Goal: Task Accomplishment & Management: Use online tool/utility

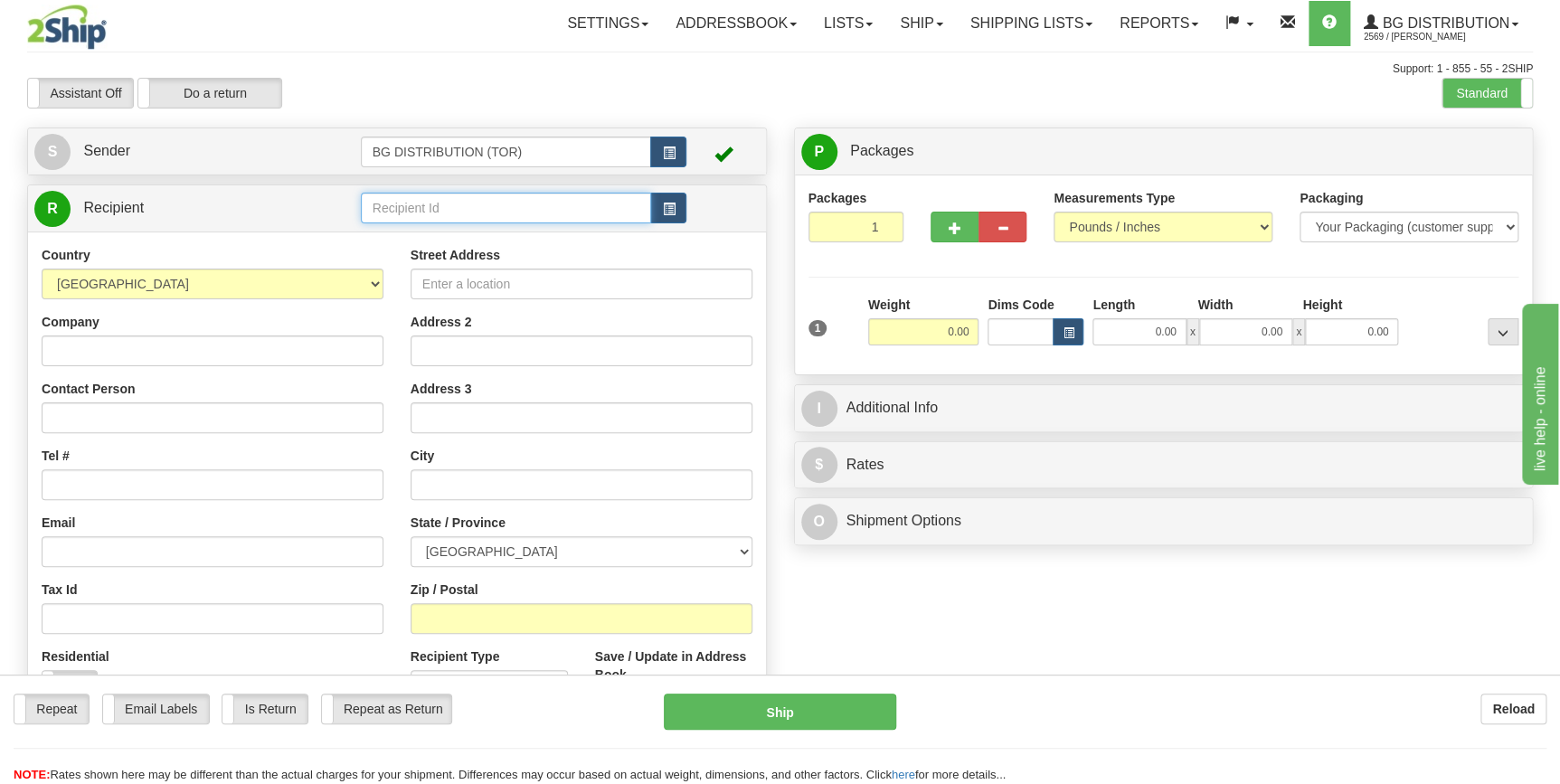
click at [487, 207] on input "text" at bounding box center [506, 207] width 291 height 30
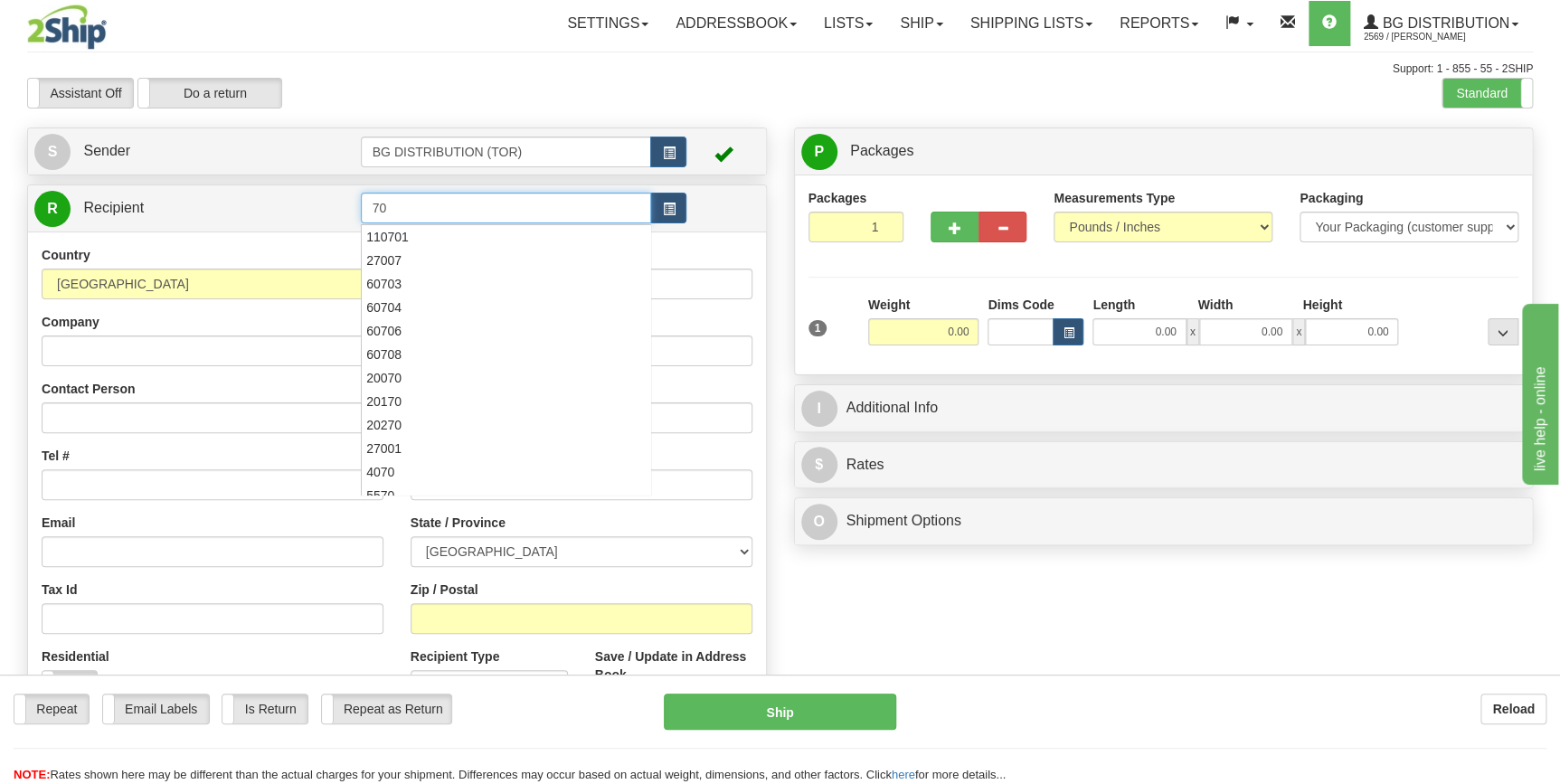
type input "7"
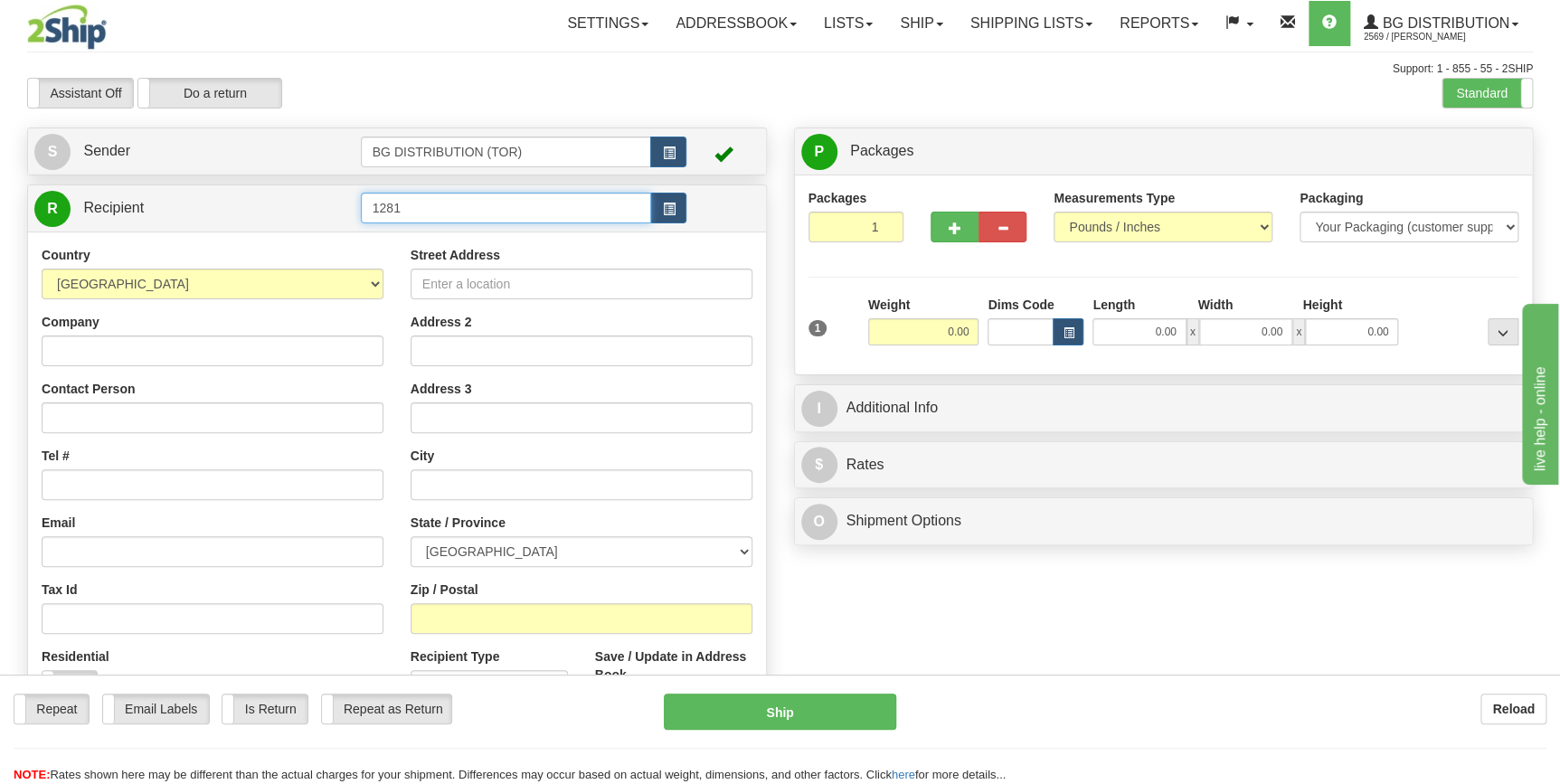
type input "1281"
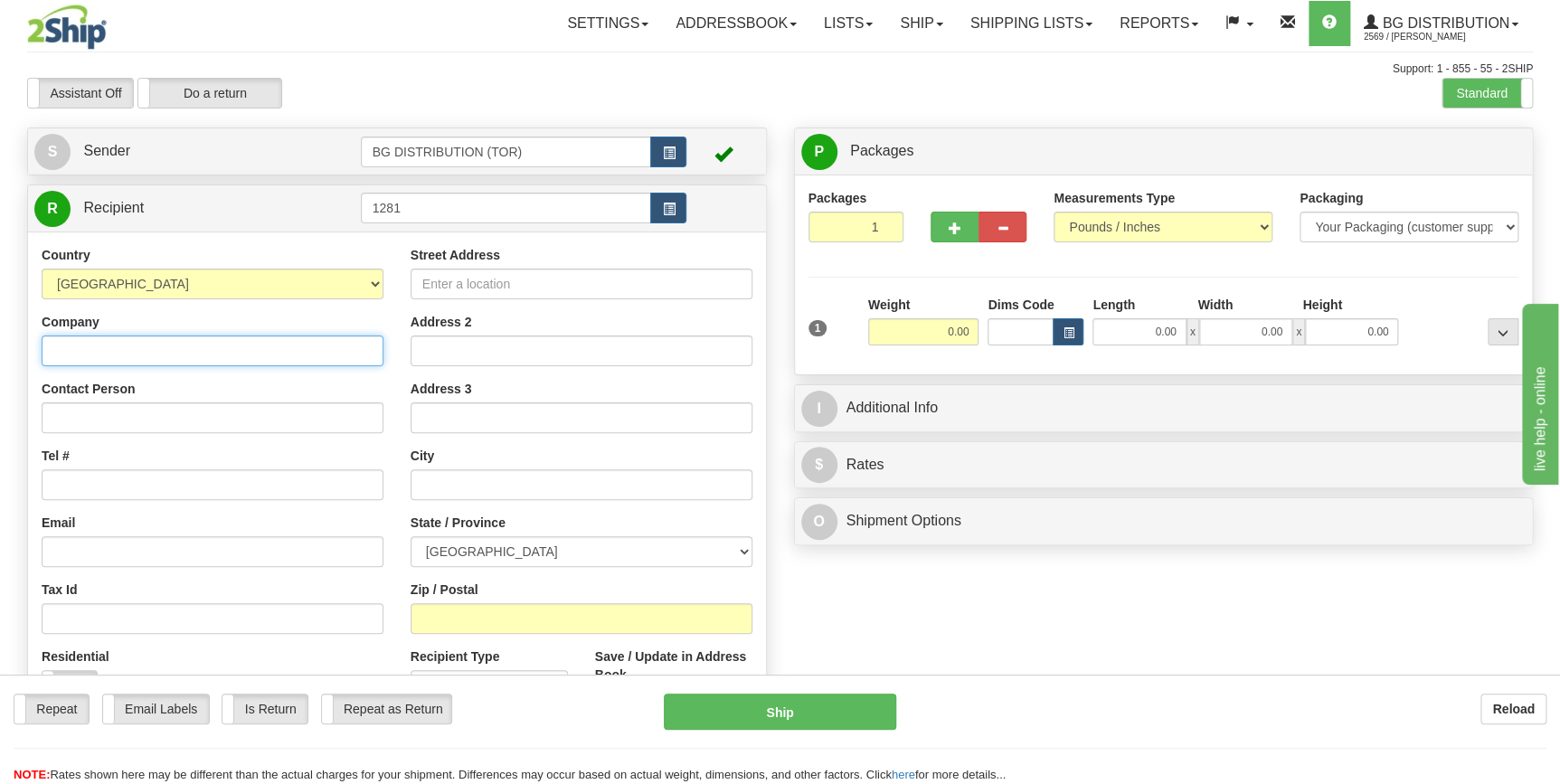
click at [157, 346] on input "Company" at bounding box center [212, 350] width 342 height 30
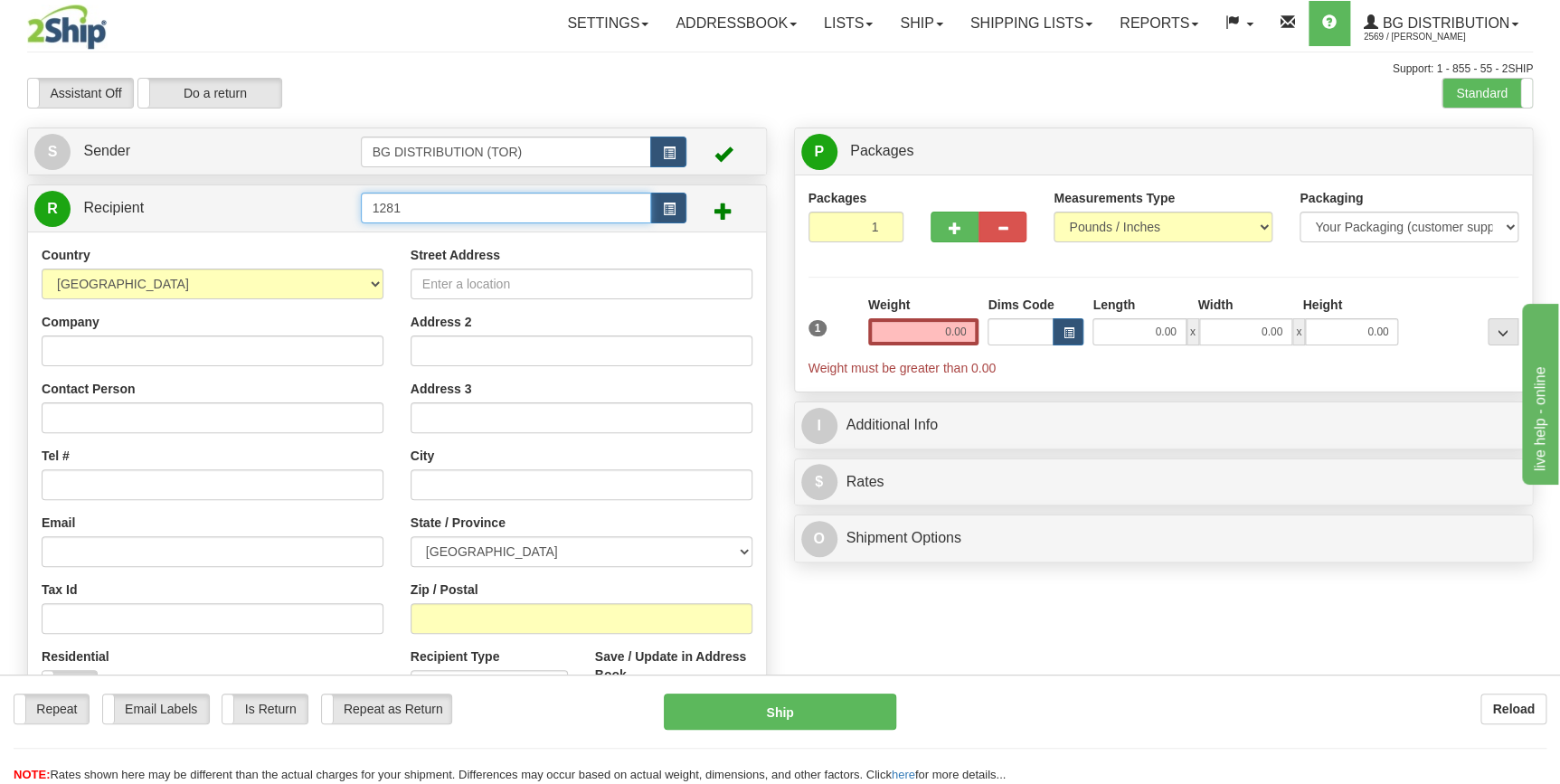
click at [431, 215] on input "1281" at bounding box center [506, 207] width 291 height 30
drag, startPoint x: 446, startPoint y: 205, endPoint x: 321, endPoint y: 197, distance: 125.3
click at [321, 197] on tr "R Recipient 1281" at bounding box center [397, 208] width 725 height 37
click at [388, 238] on div "60353" at bounding box center [502, 237] width 274 height 20
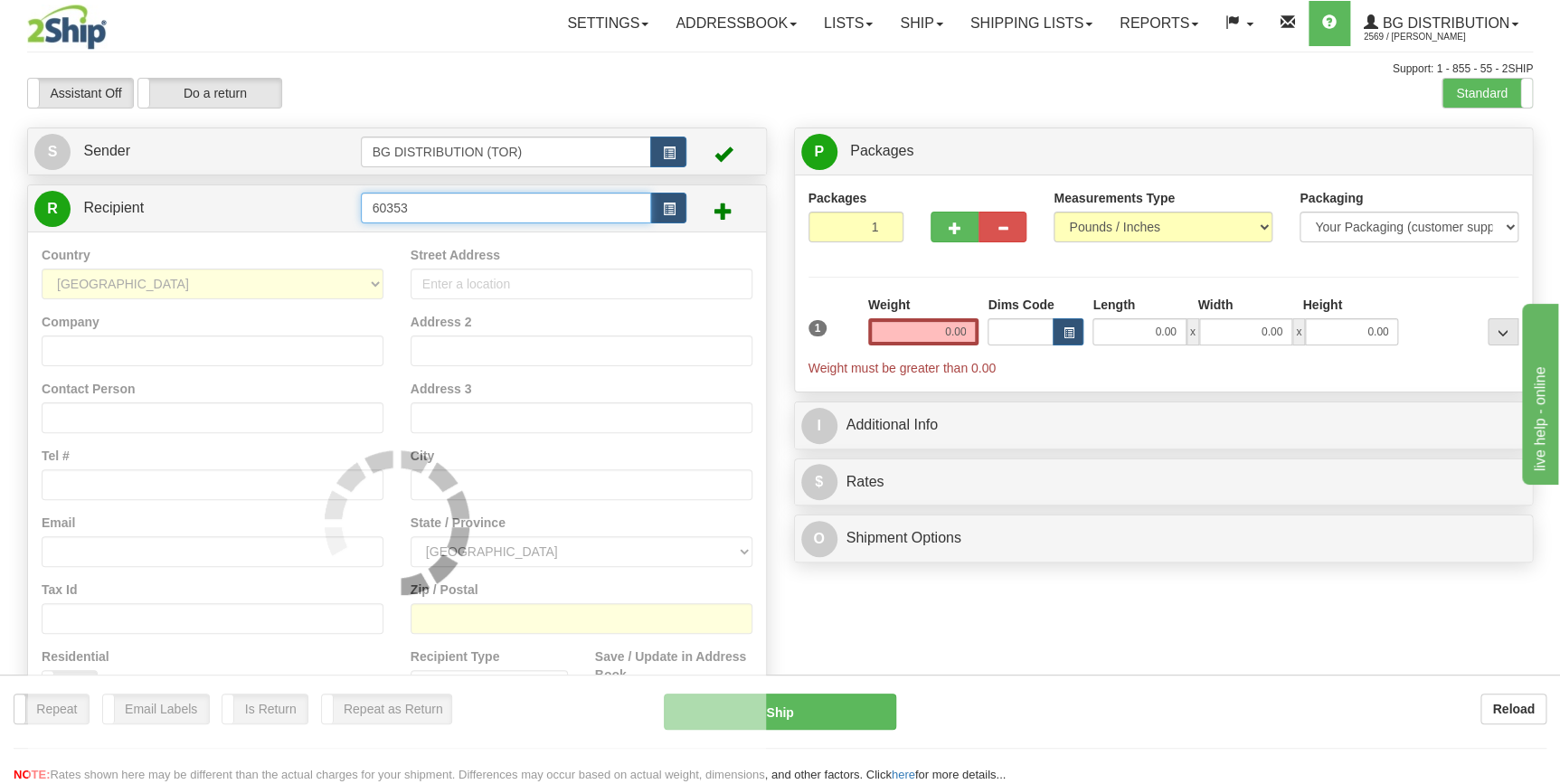
type input "60353"
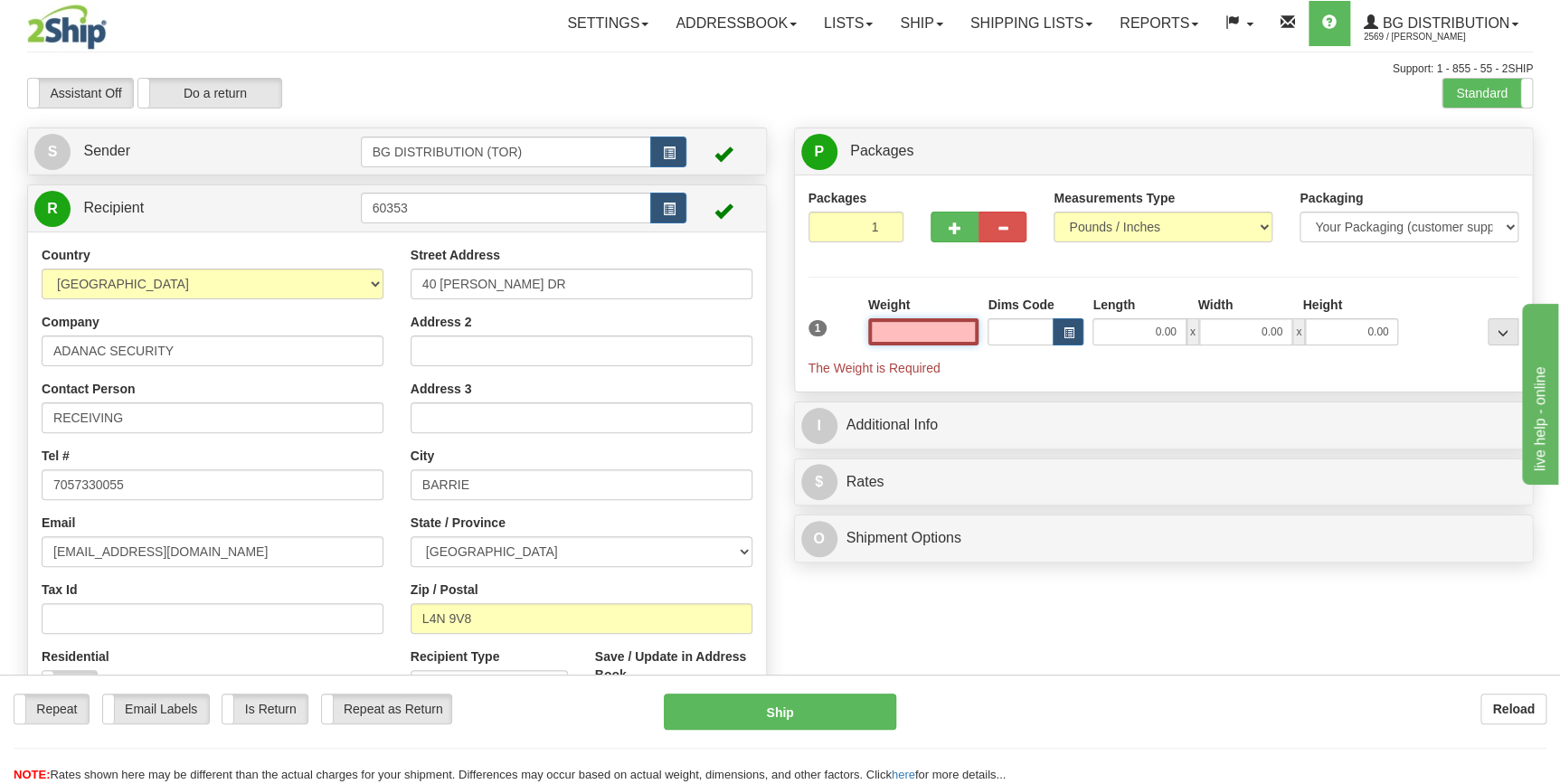
click at [932, 338] on input "text" at bounding box center [924, 332] width 111 height 28
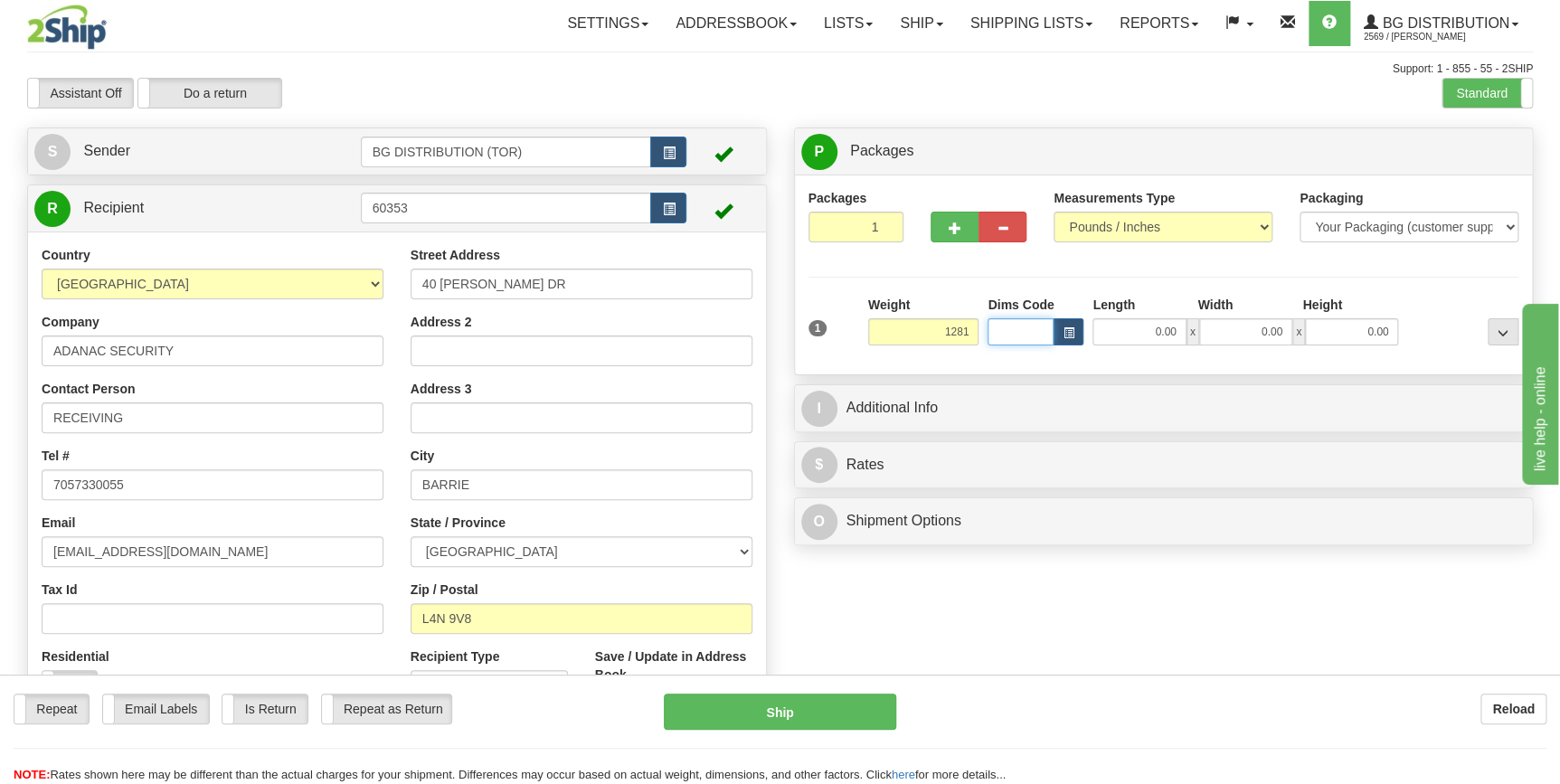
type input "1281.00"
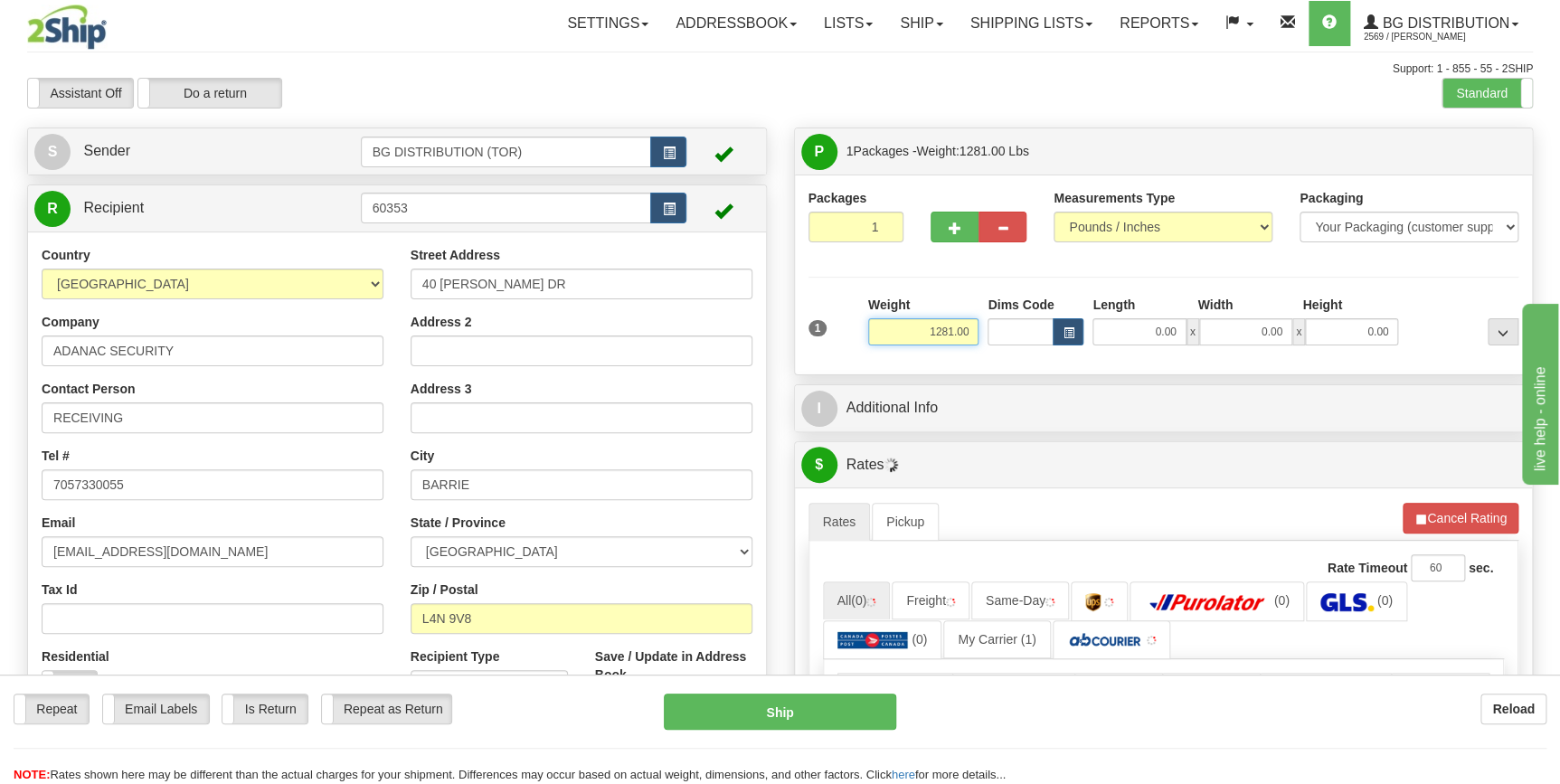
drag, startPoint x: 905, startPoint y: 326, endPoint x: 1013, endPoint y: 337, distance: 108.6
click at [1013, 337] on div "1 Weight 1281.00 Dims Code x" at bounding box center [1164, 328] width 720 height 64
type input "3.00"
type input "16.00"
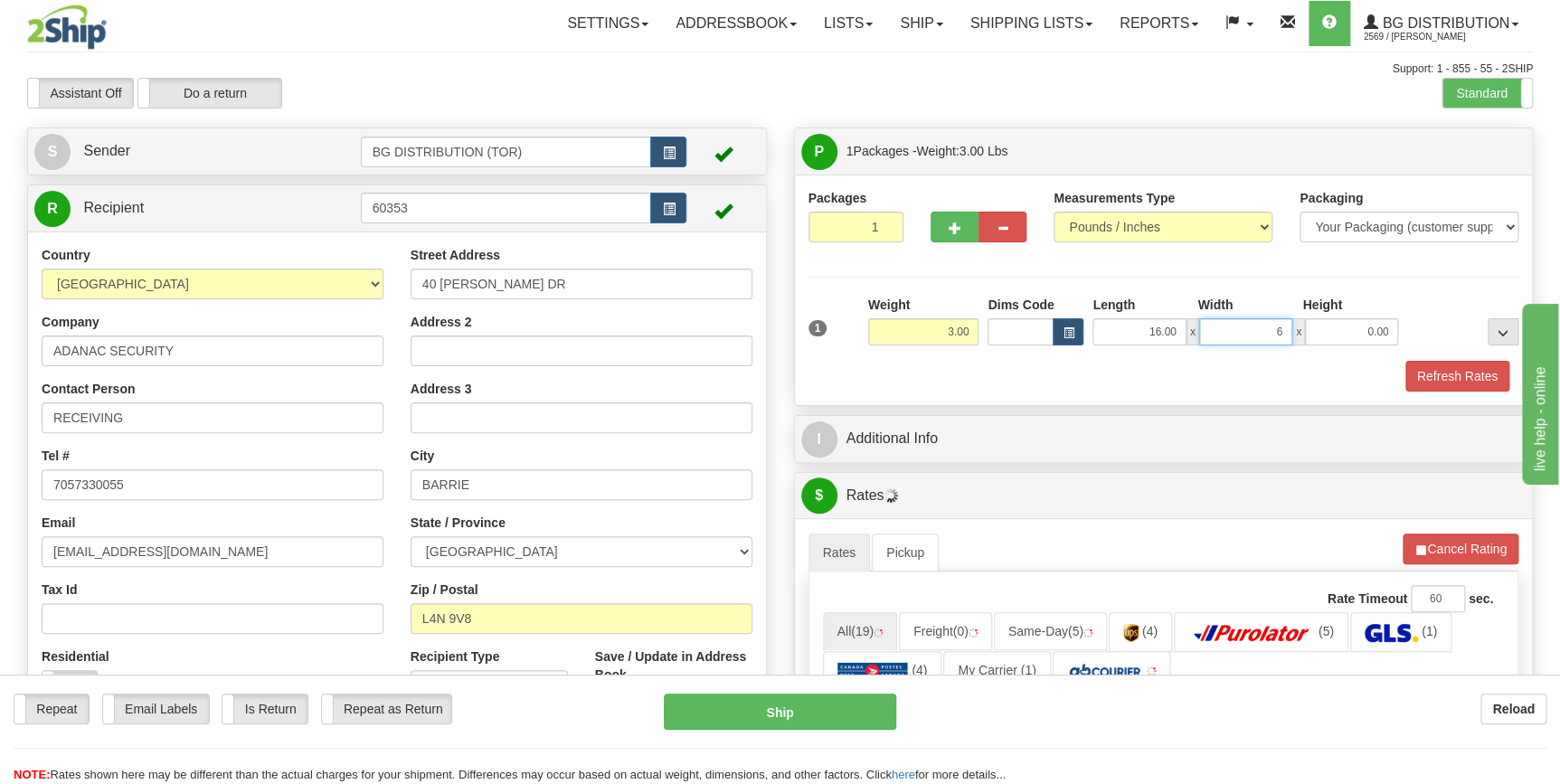
type input "6.00"
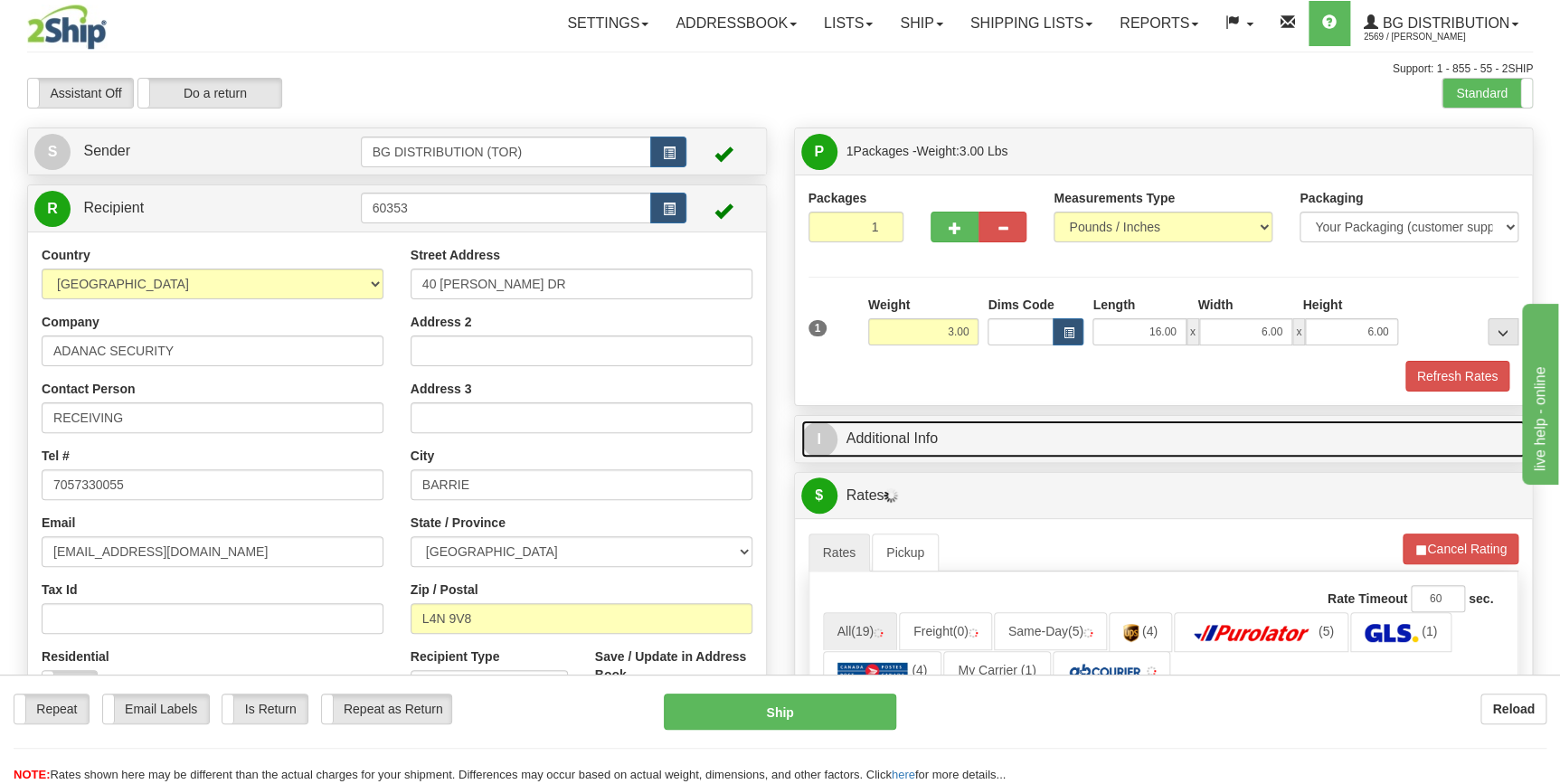
click at [1052, 436] on link "I Additional Info" at bounding box center [1164, 439] width 725 height 37
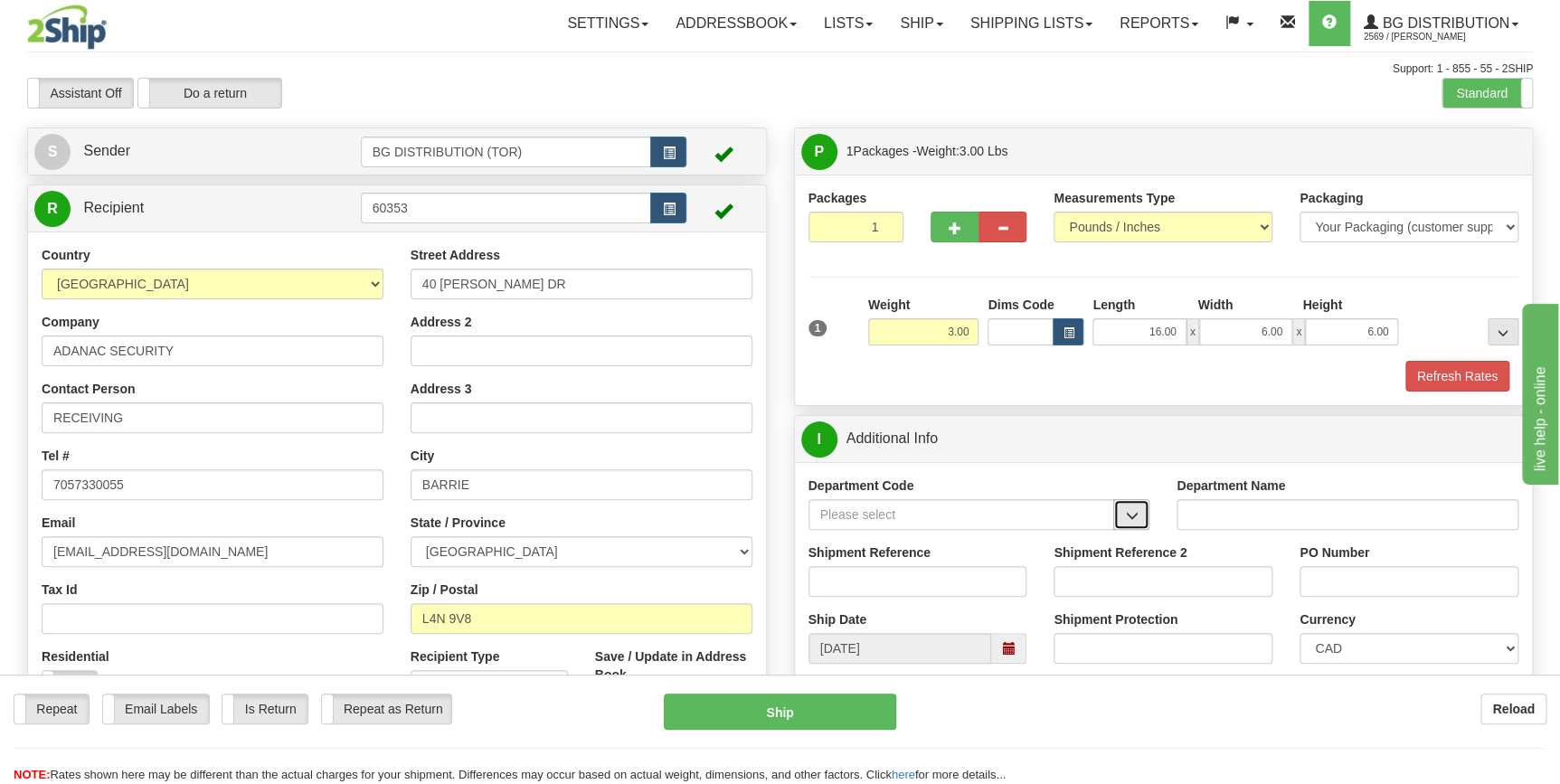
click at [1125, 517] on span "button" at bounding box center [1131, 516] width 13 height 12
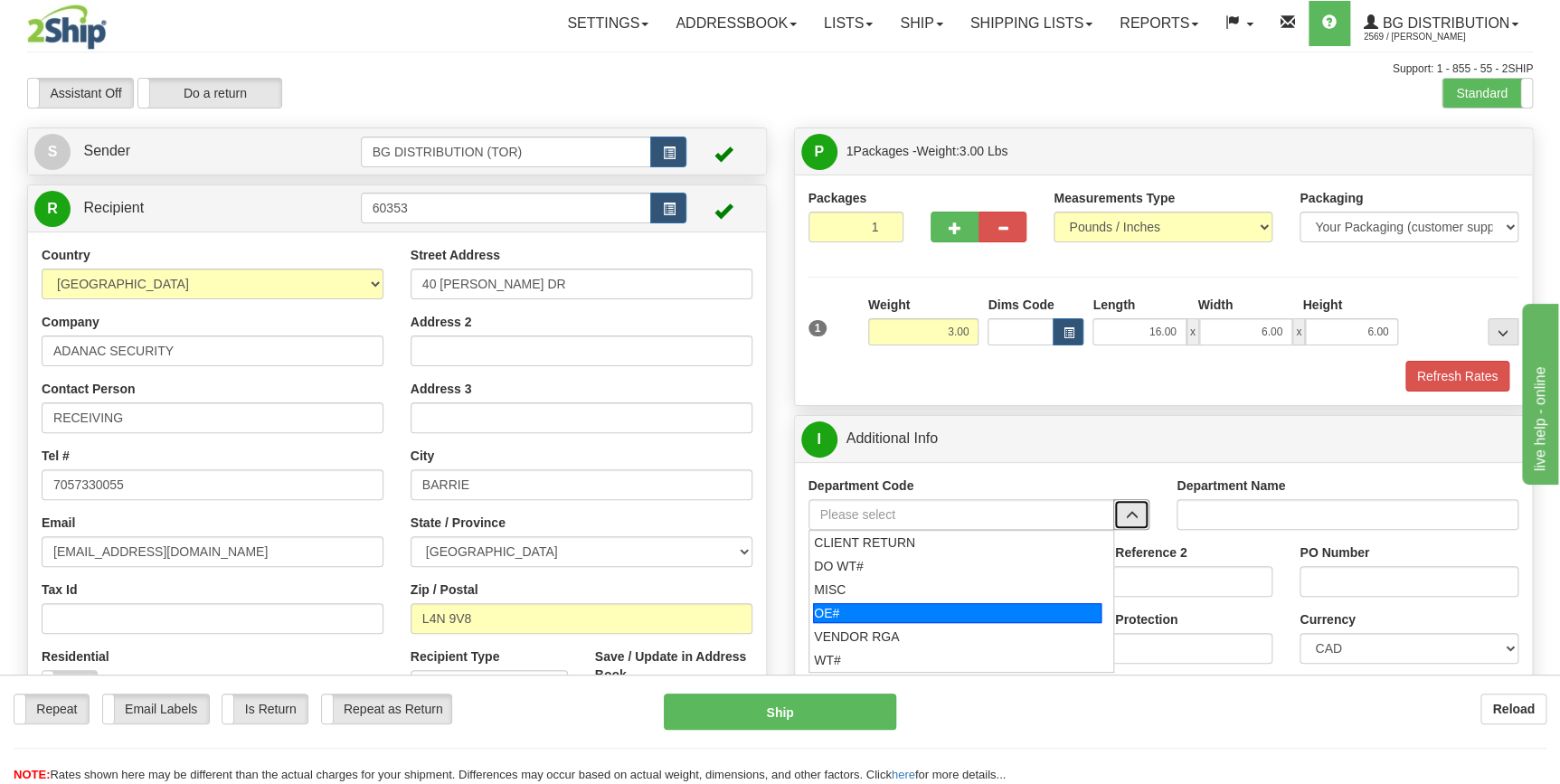
click at [942, 605] on div "OE#" at bounding box center [958, 613] width 288 height 20
type input "OE#"
type input "ORDERS"
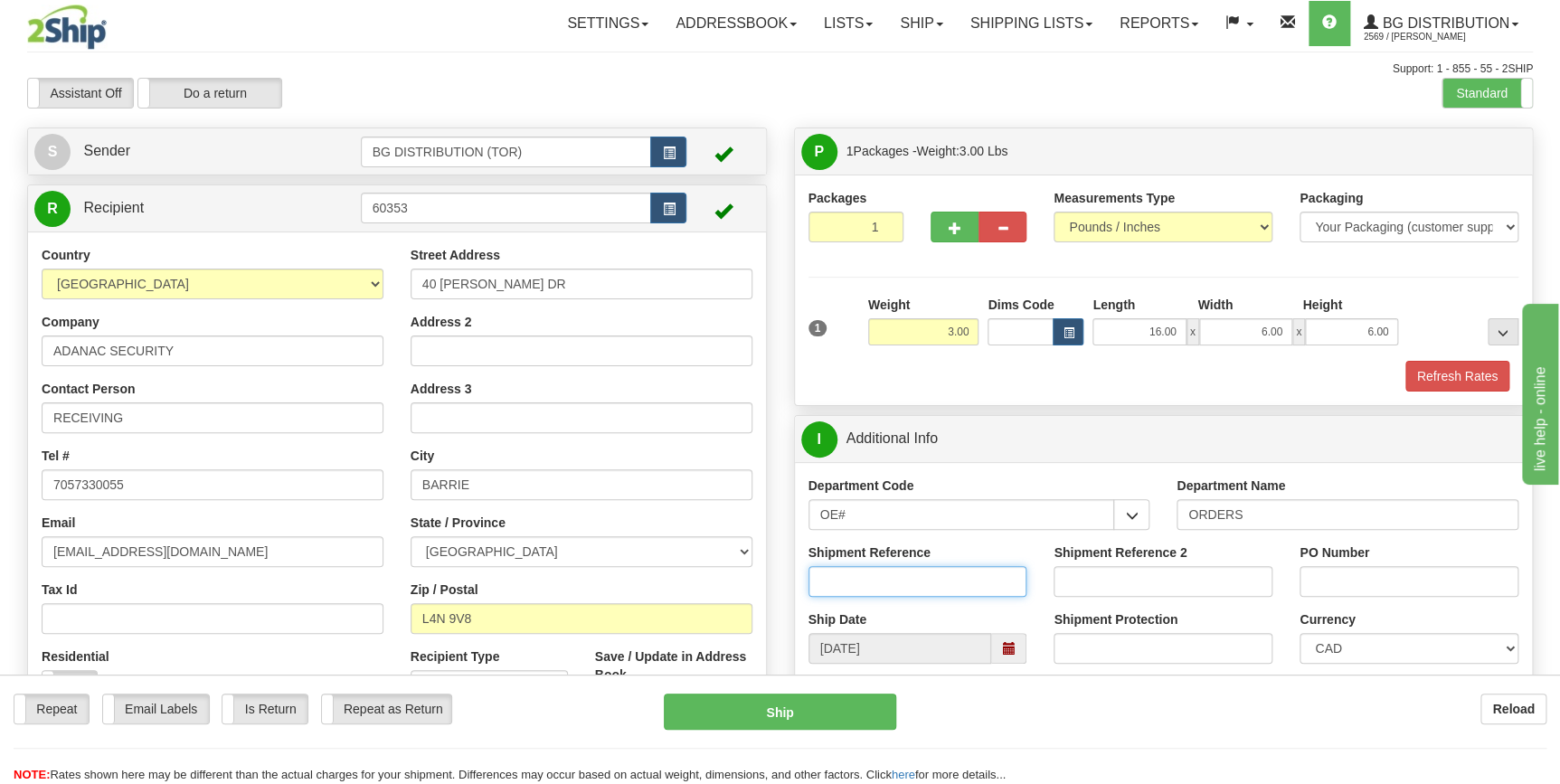
click at [892, 583] on input "Shipment Reference" at bounding box center [918, 581] width 219 height 30
type input "70173821-00`"
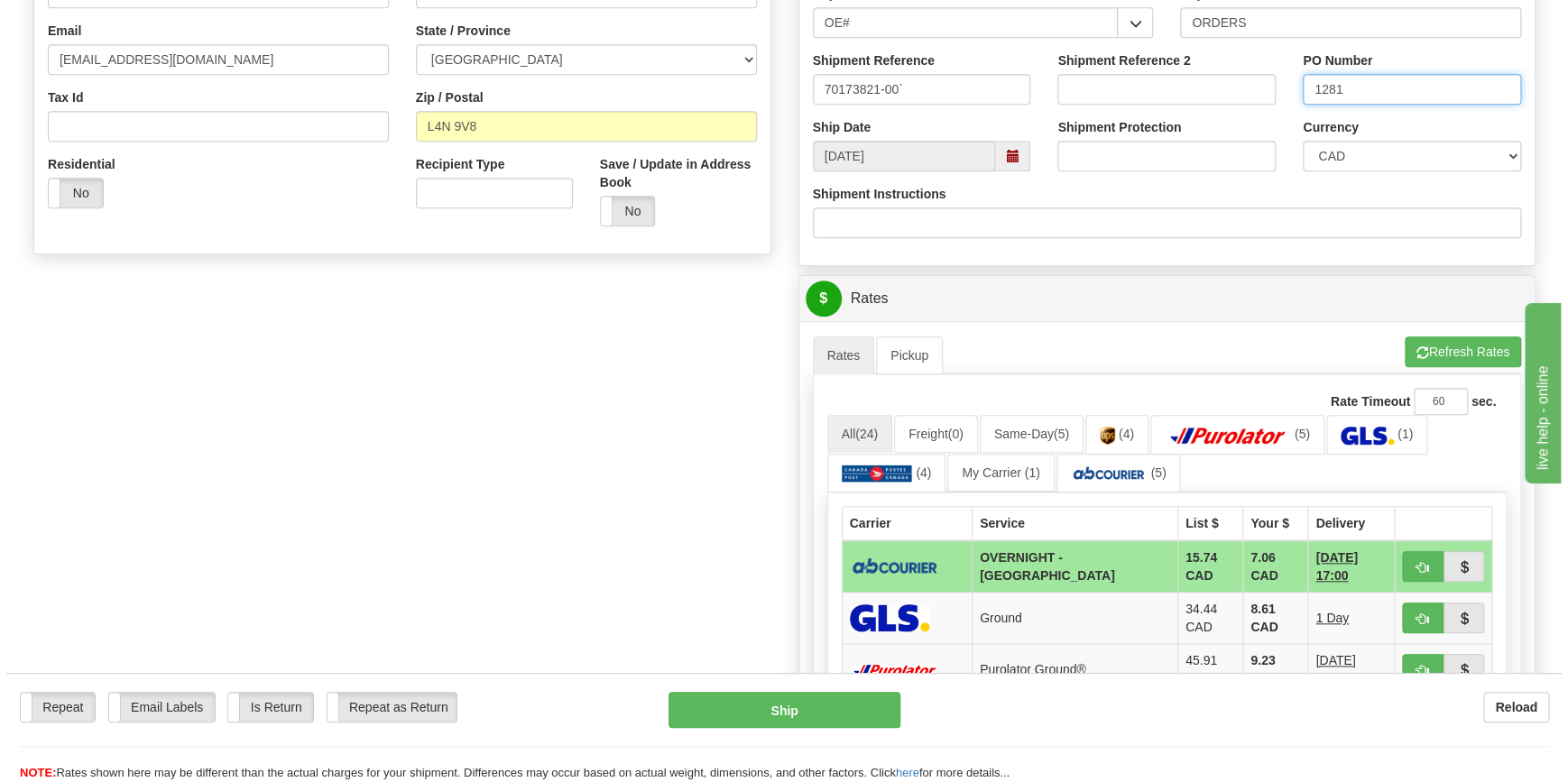
scroll to position [492, 0]
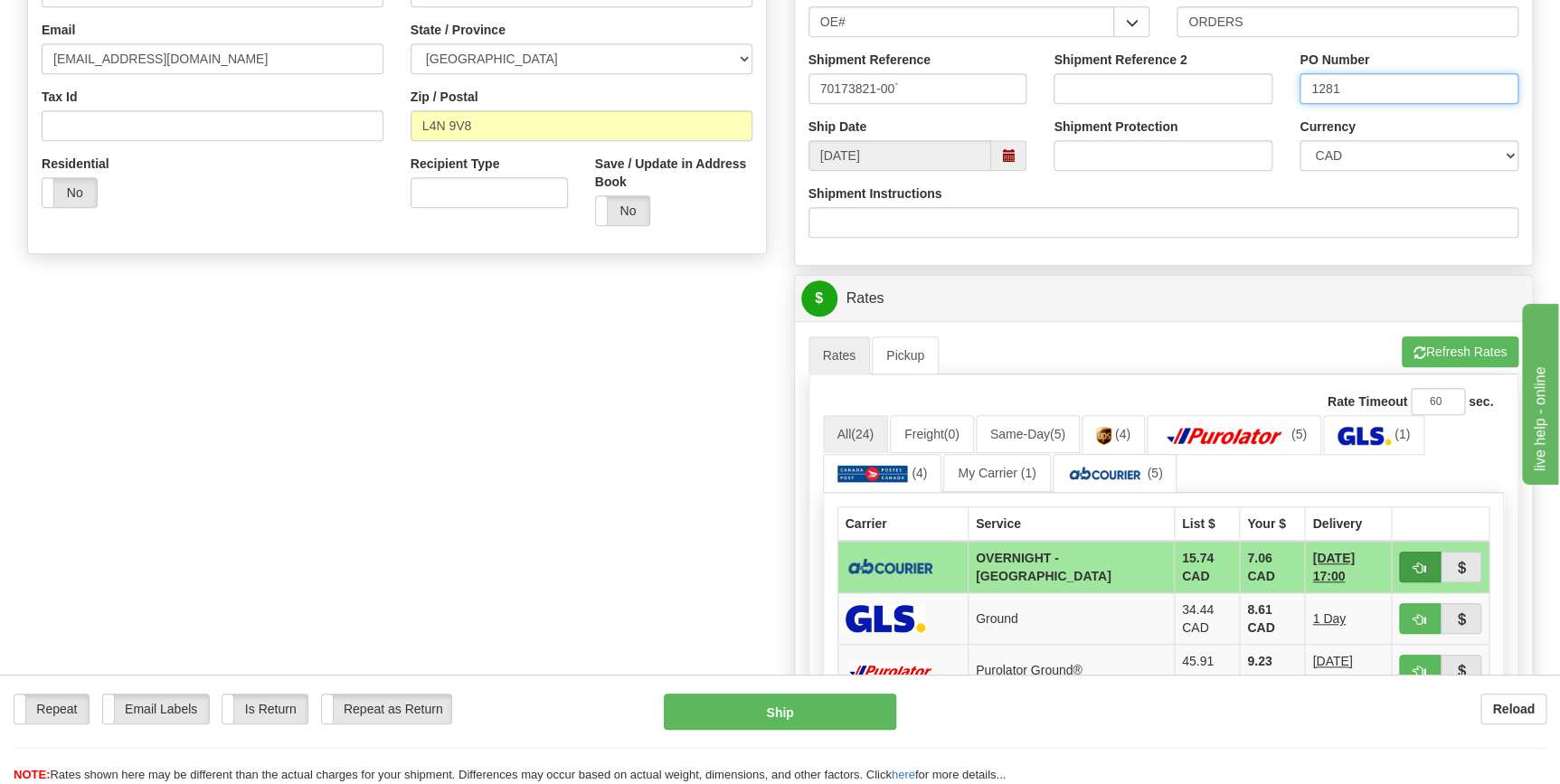
type input "1281"
click at [1429, 566] on button "button" at bounding box center [1420, 566] width 41 height 30
type input "4"
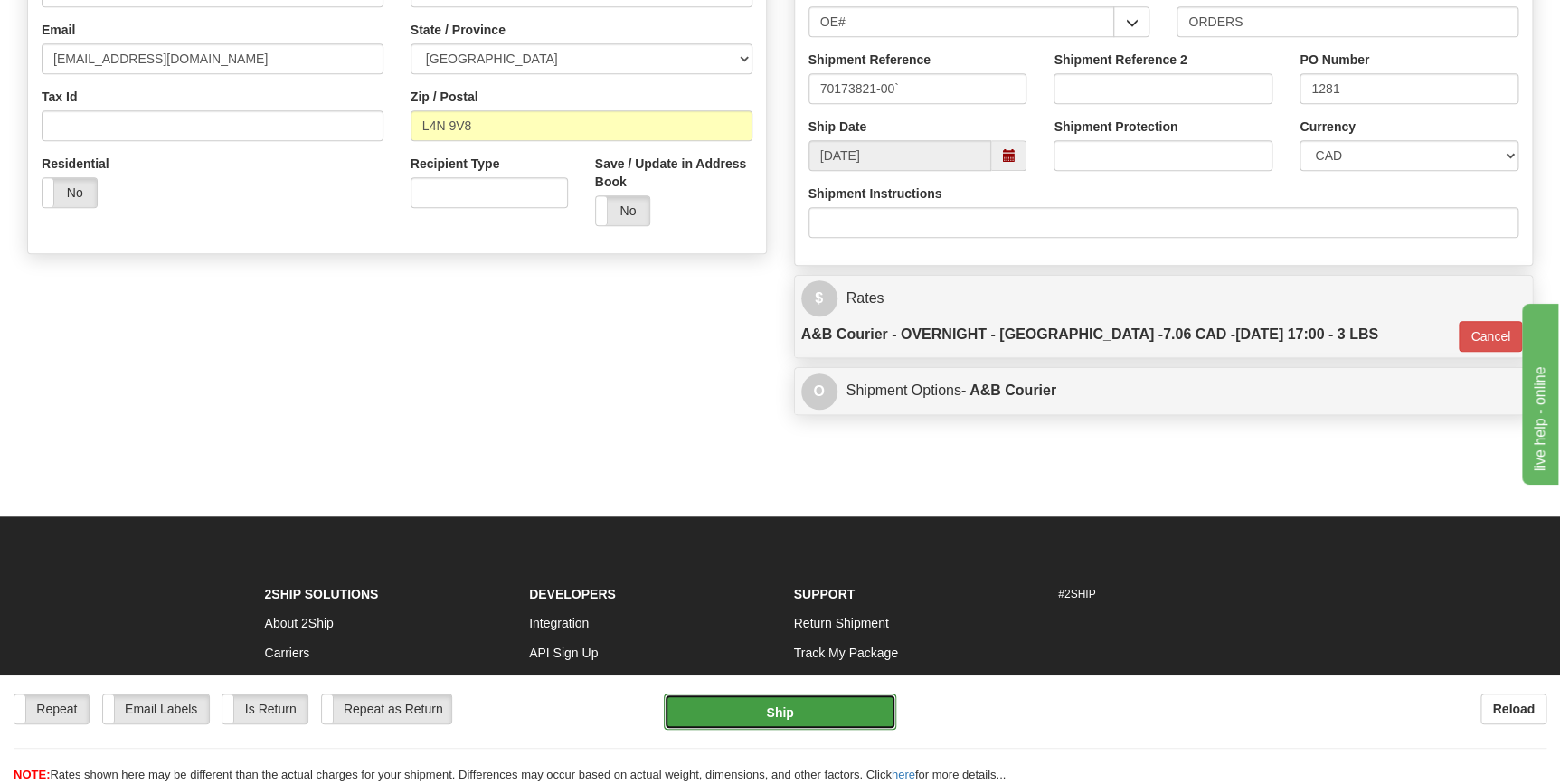
click at [819, 725] on button "Ship" at bounding box center [780, 711] width 232 height 36
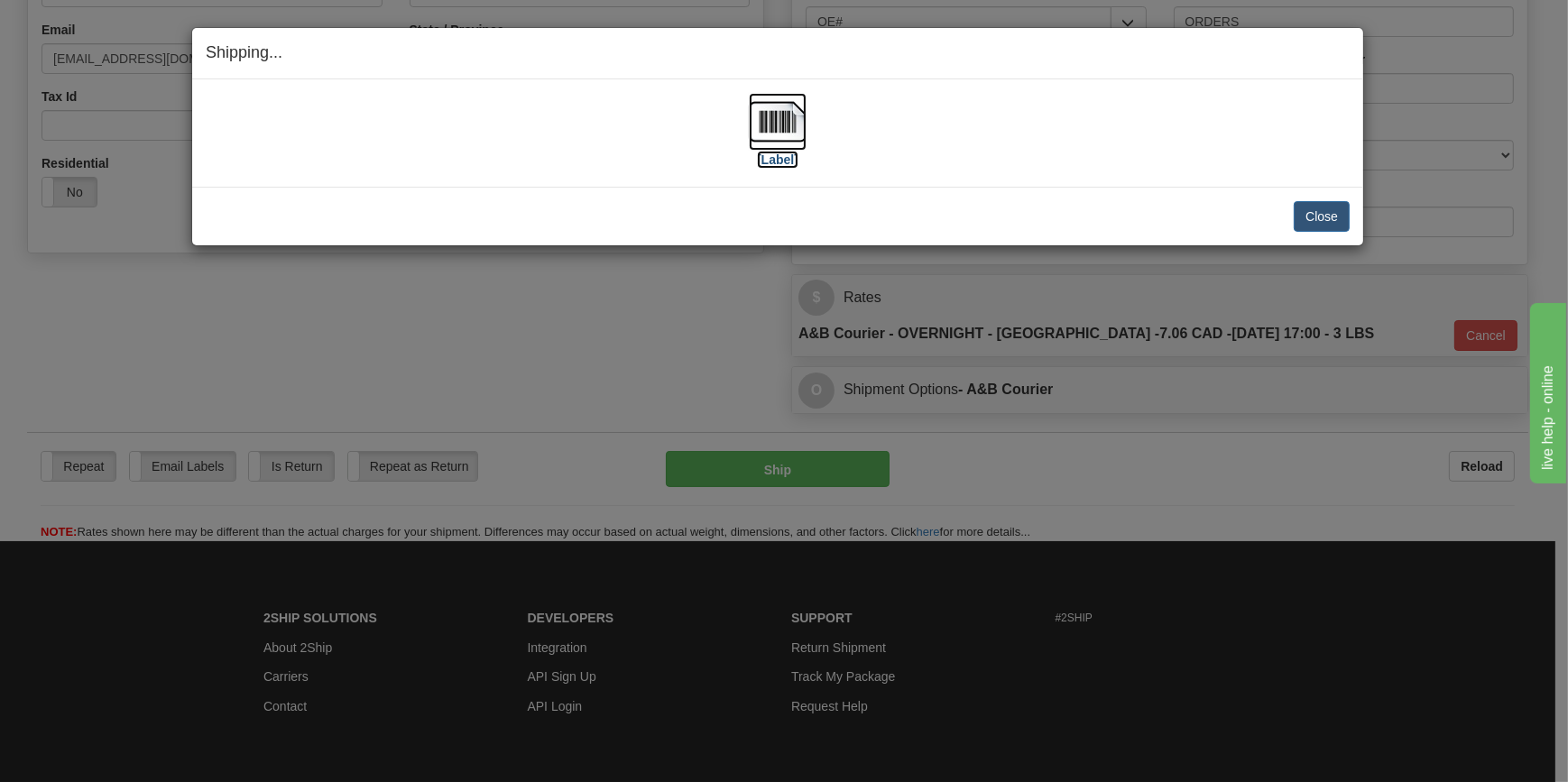
click at [781, 135] on img at bounding box center [778, 121] width 58 height 58
click at [1323, 215] on button "Close" at bounding box center [1322, 216] width 56 height 30
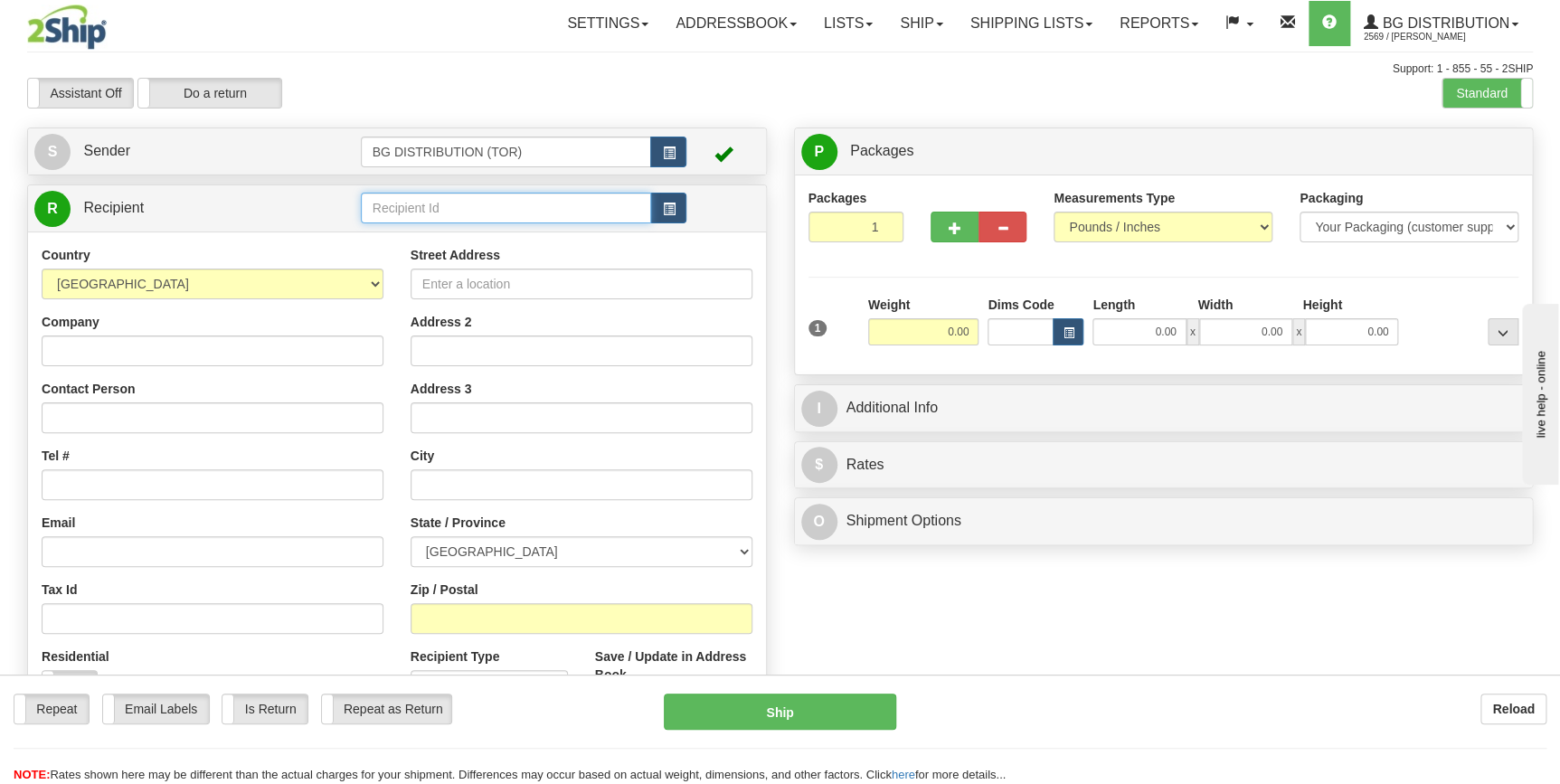
click at [443, 219] on input "text" at bounding box center [506, 207] width 291 height 30
click at [383, 216] on input "text" at bounding box center [506, 207] width 291 height 30
click at [408, 241] on div "60213" at bounding box center [502, 237] width 274 height 20
type input "60213"
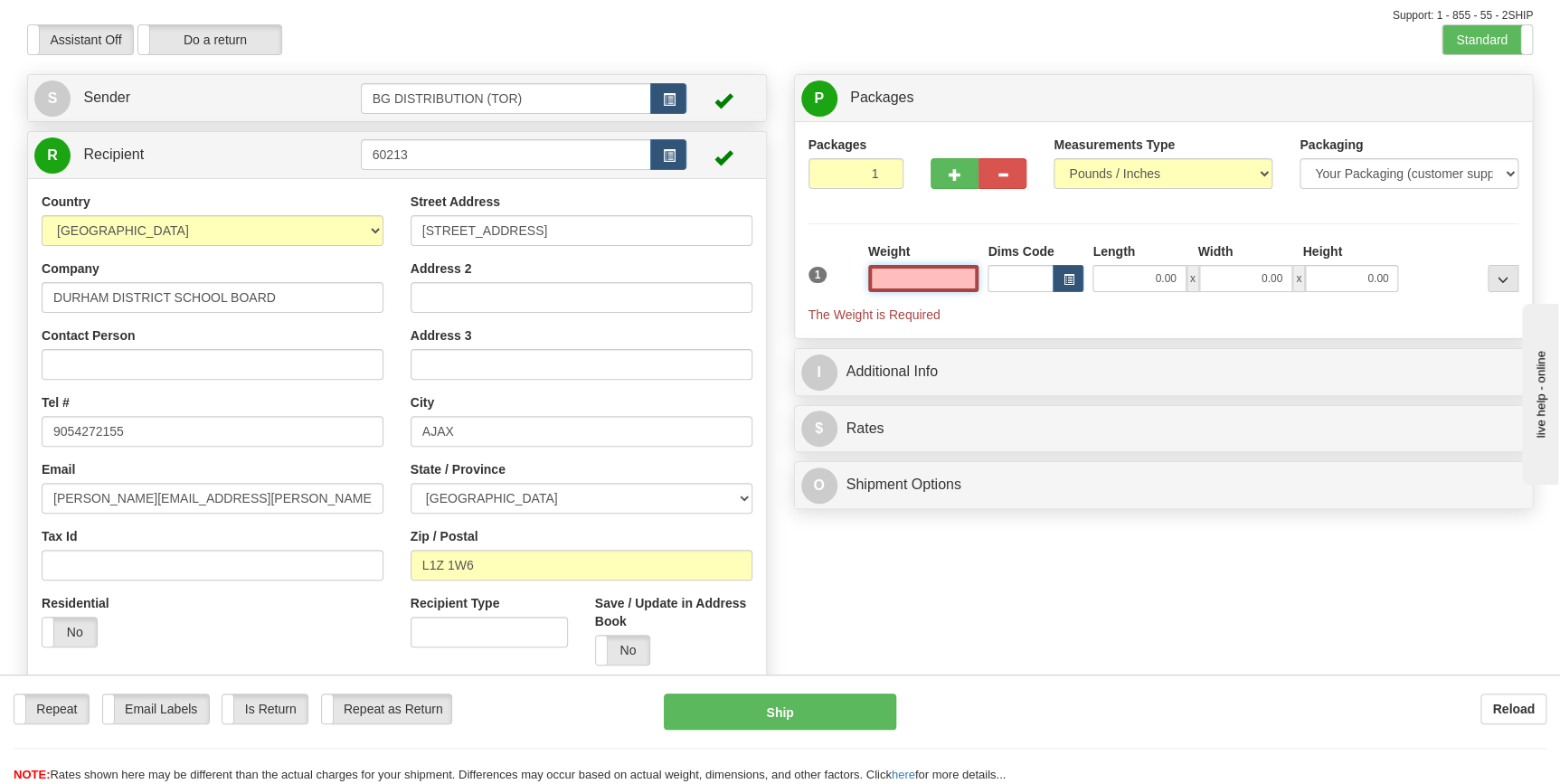
scroll to position [82, 0]
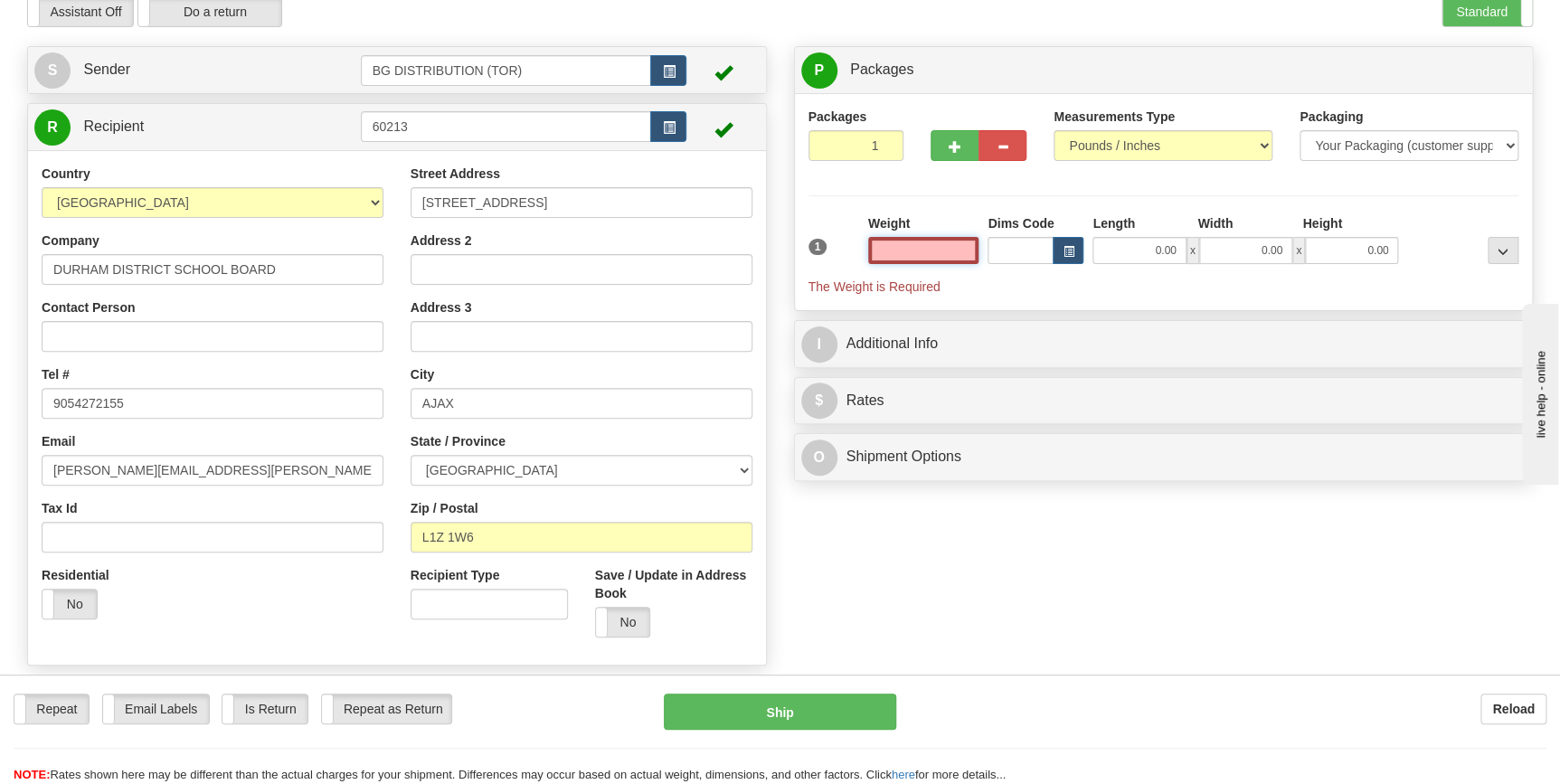
click at [932, 248] on input "text" at bounding box center [924, 251] width 111 height 28
type input "0.00"
click at [942, 145] on button "button" at bounding box center [955, 145] width 48 height 30
type input "2"
drag, startPoint x: 960, startPoint y: 249, endPoint x: 1004, endPoint y: 250, distance: 44.0
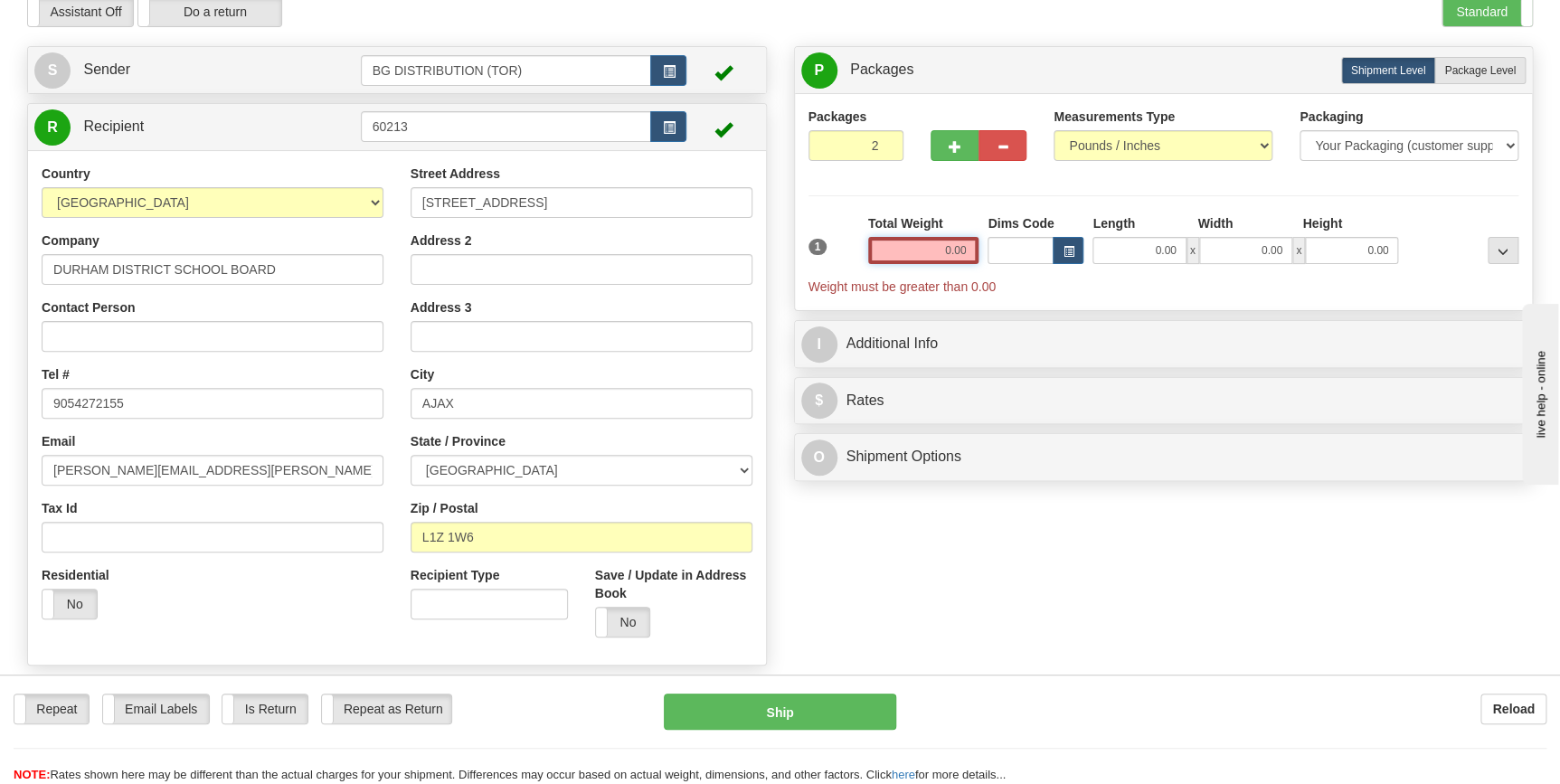
click at [1004, 250] on div "1 Total Weight 0.00 Dims Code x" at bounding box center [1164, 254] width 720 height 82
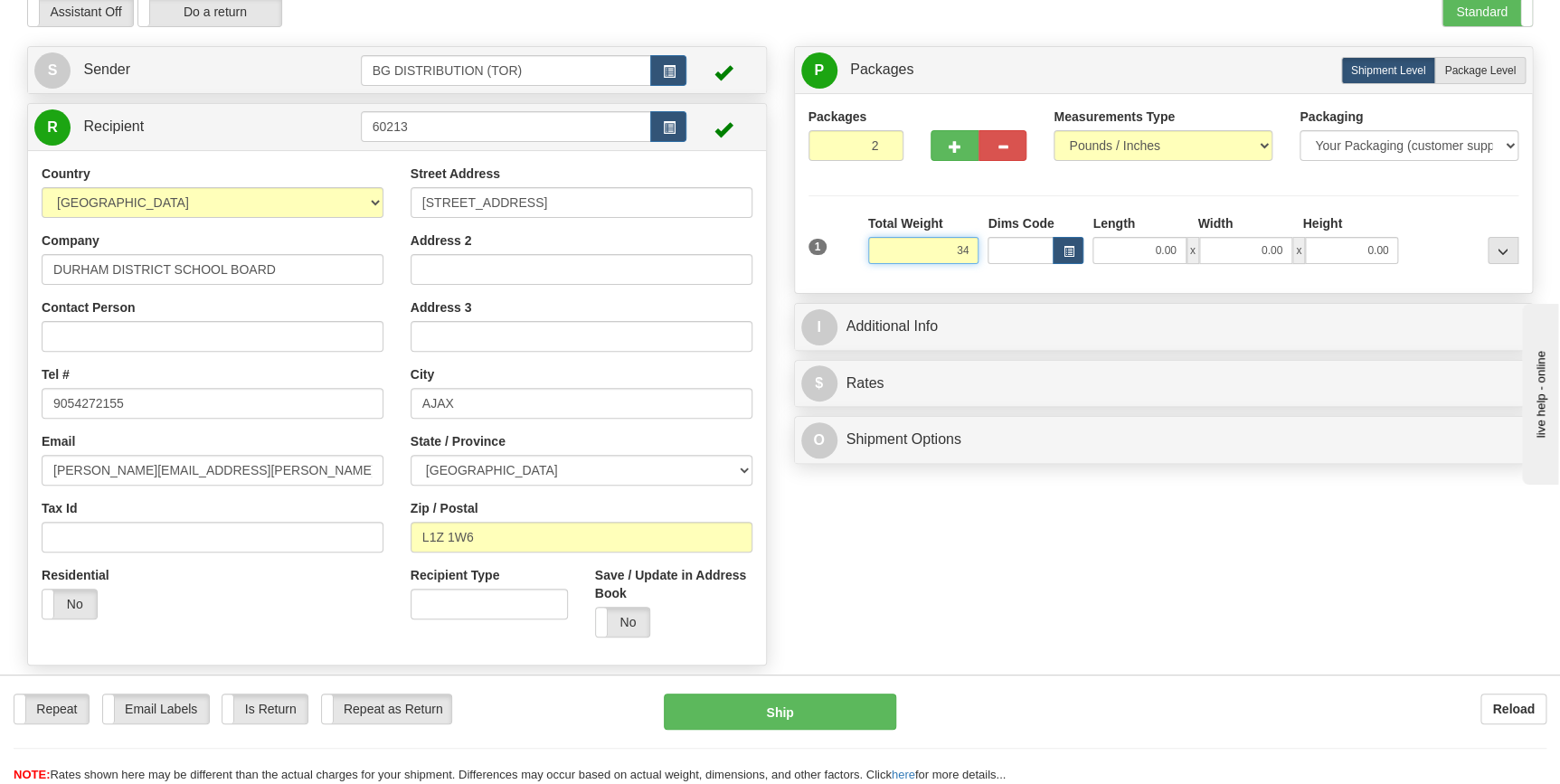
type input "34.00"
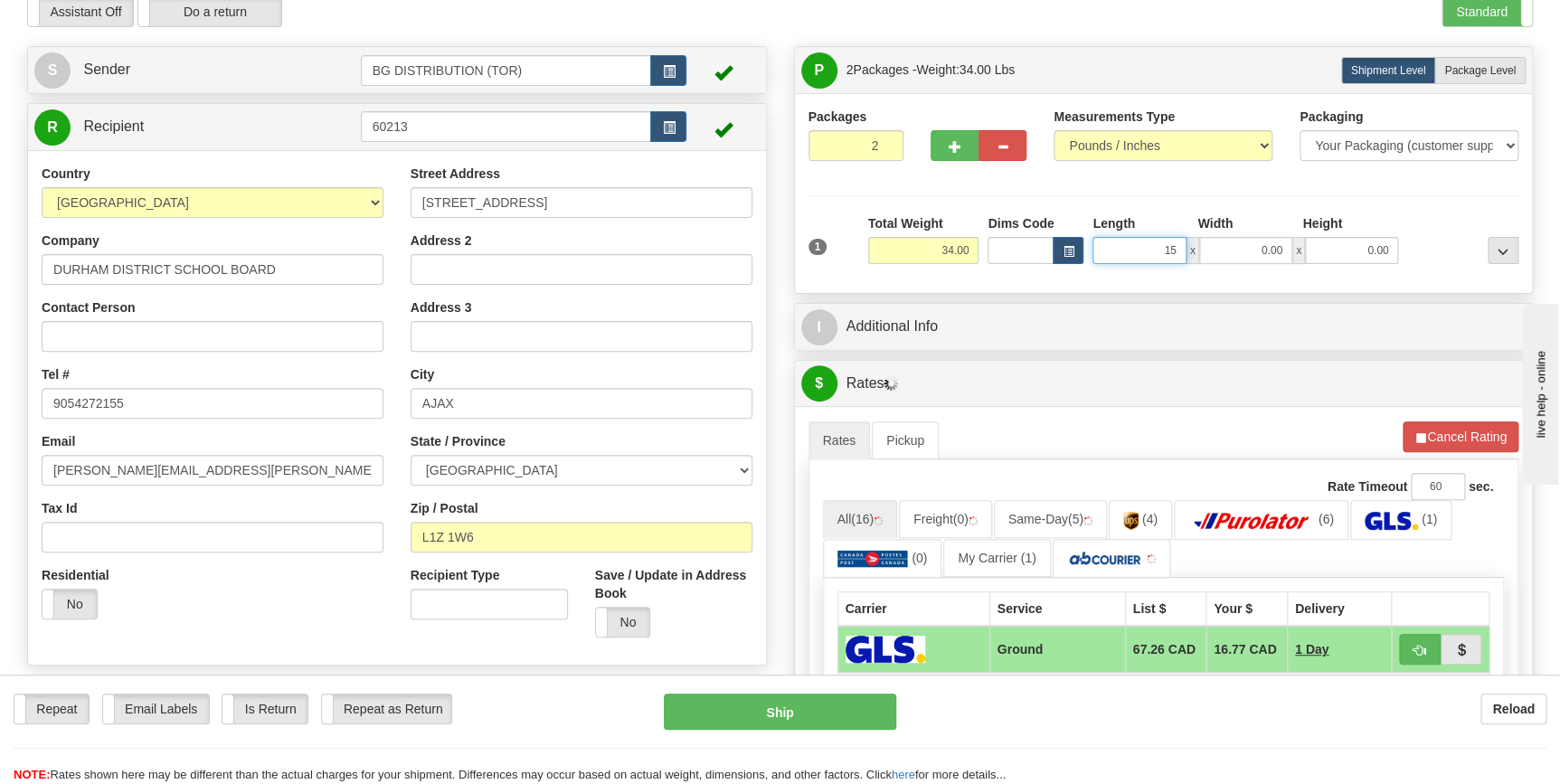
type input "15.00"
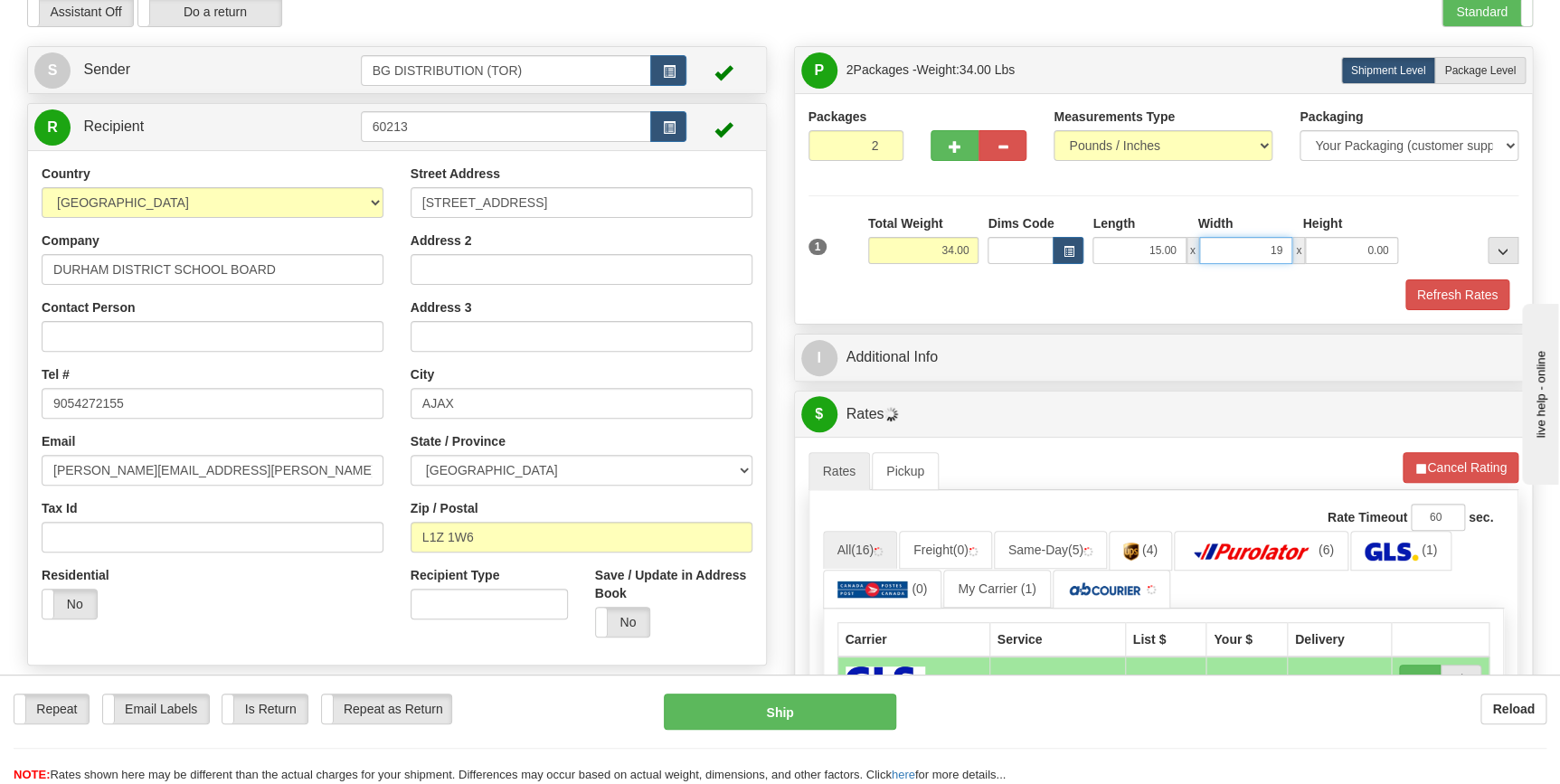
type input "19.00"
type input "9.00"
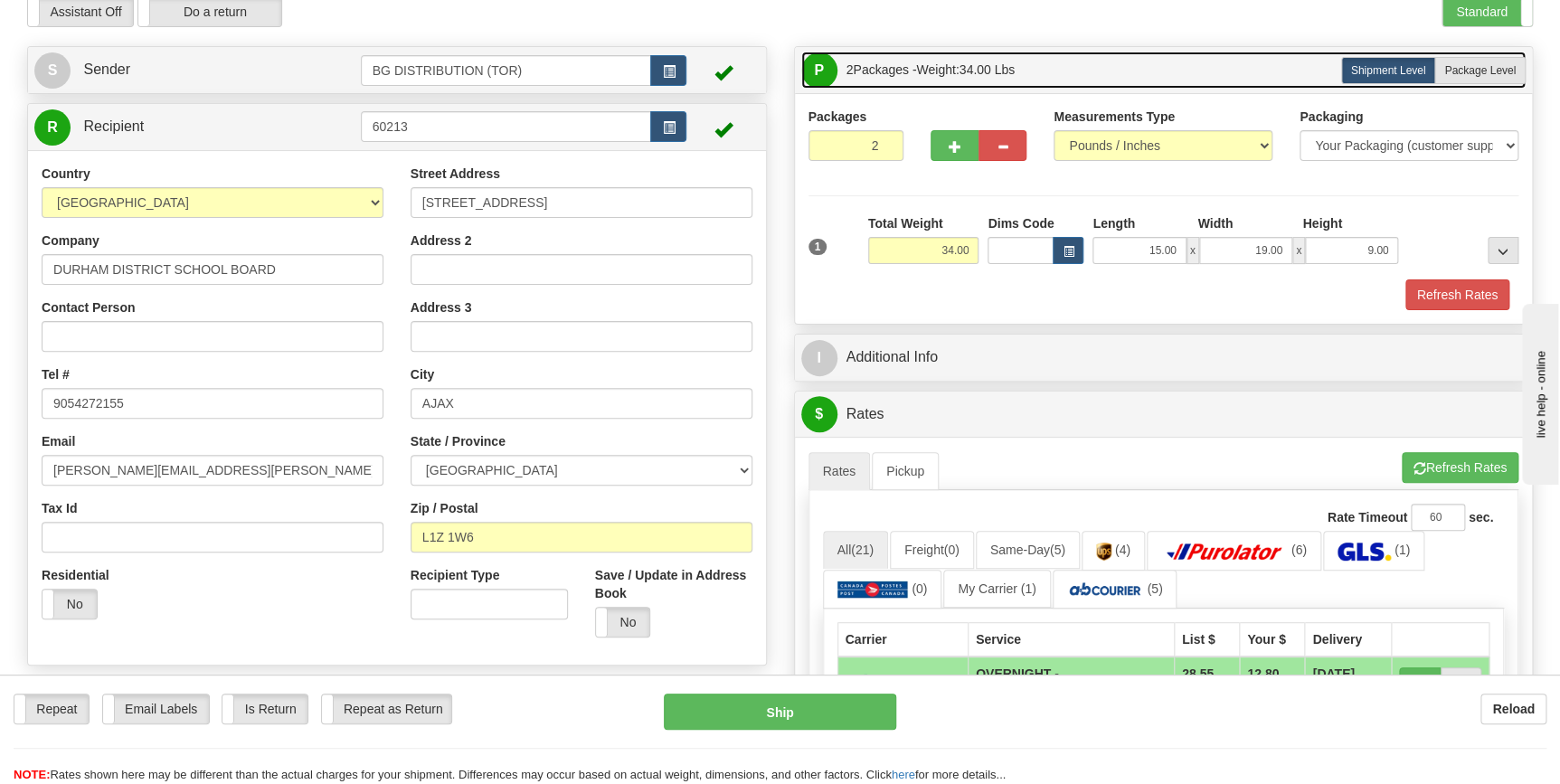
click at [1499, 86] on link "P Packages 2 Packages - Weight: 34.00 Lbs" at bounding box center [1164, 70] width 725 height 37
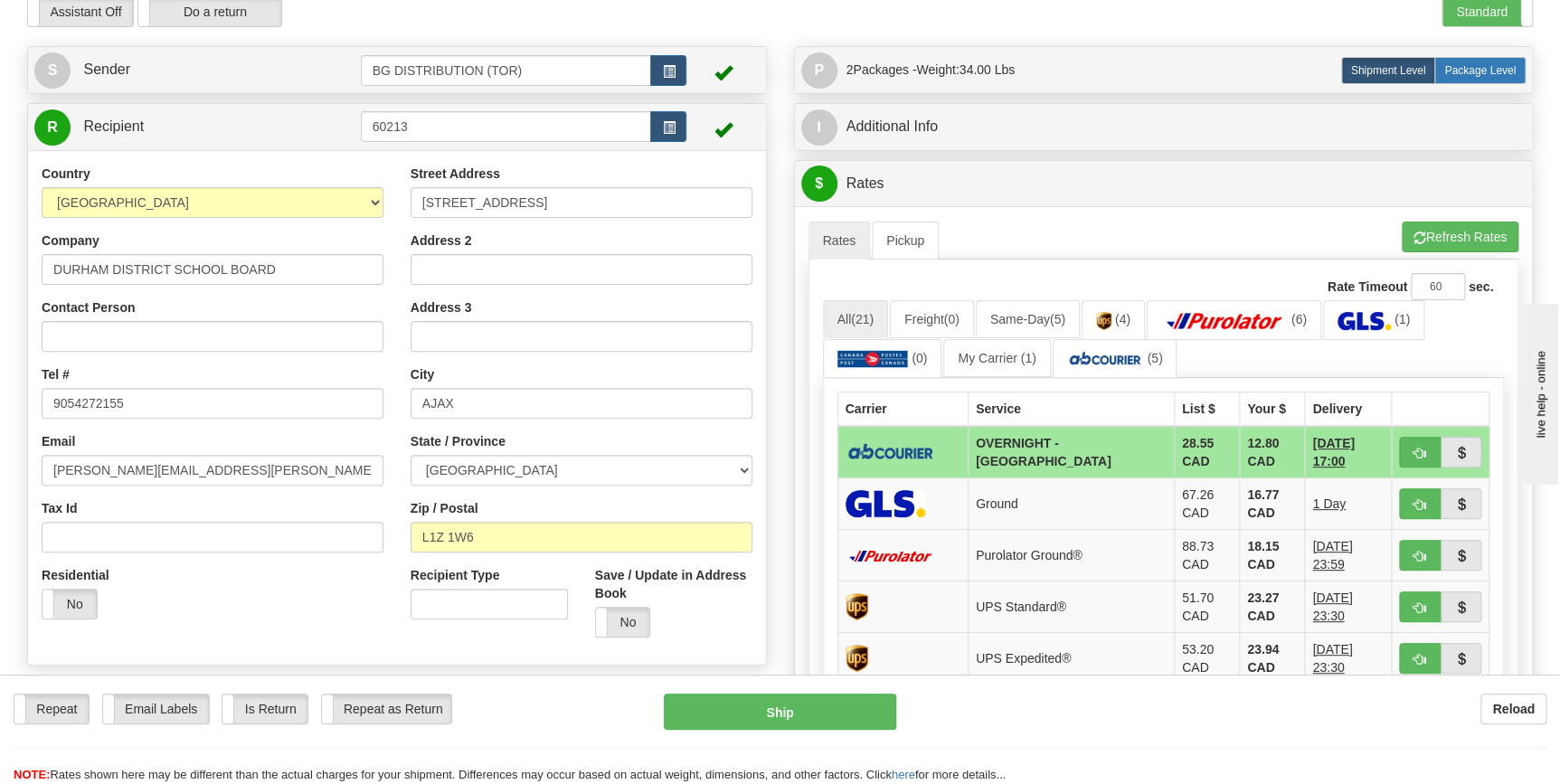
click at [1496, 72] on span "Package Level" at bounding box center [1480, 71] width 72 height 13
radio input "true"
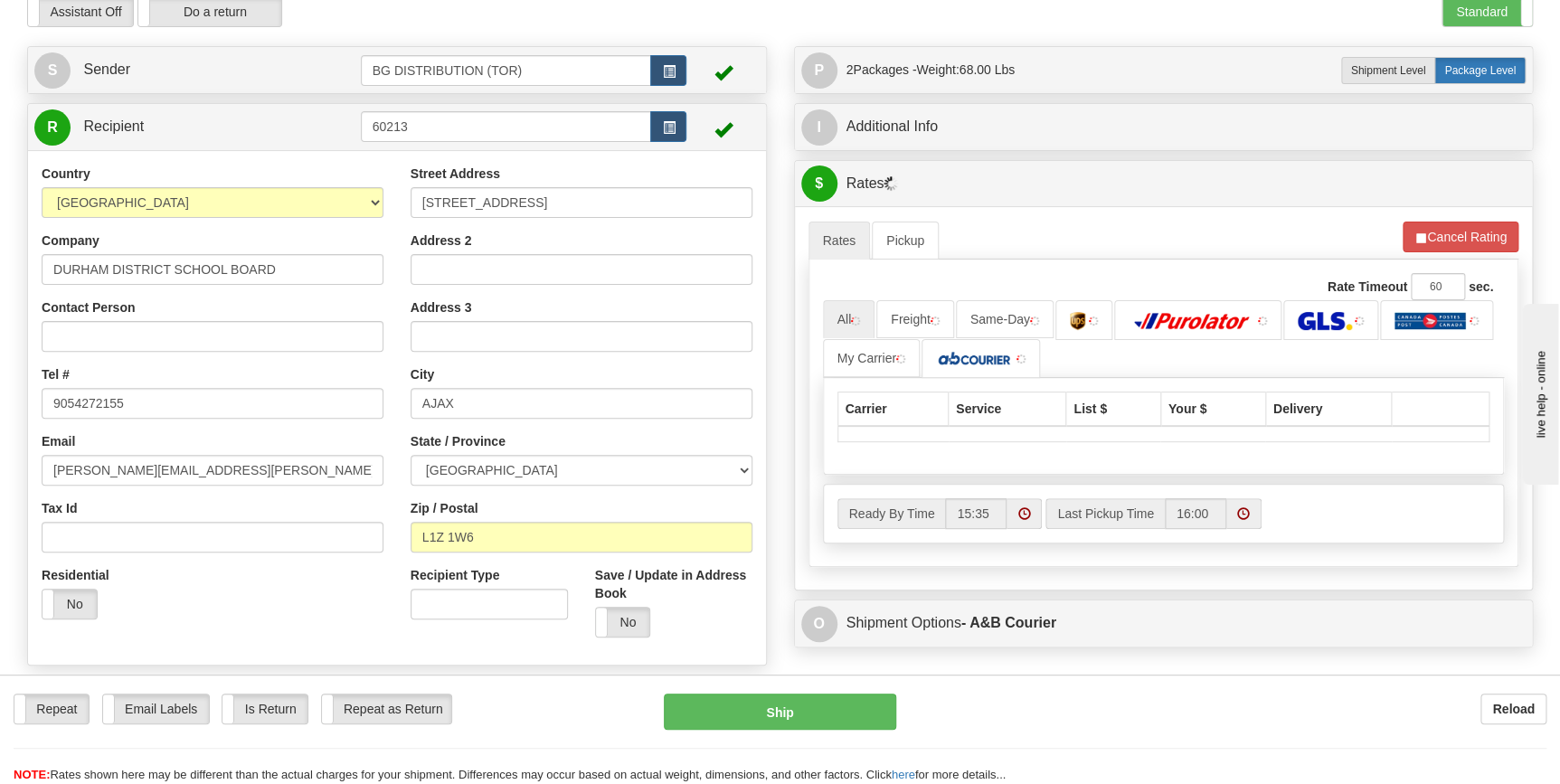
click at [1496, 72] on span "Package Level" at bounding box center [1480, 71] width 72 height 13
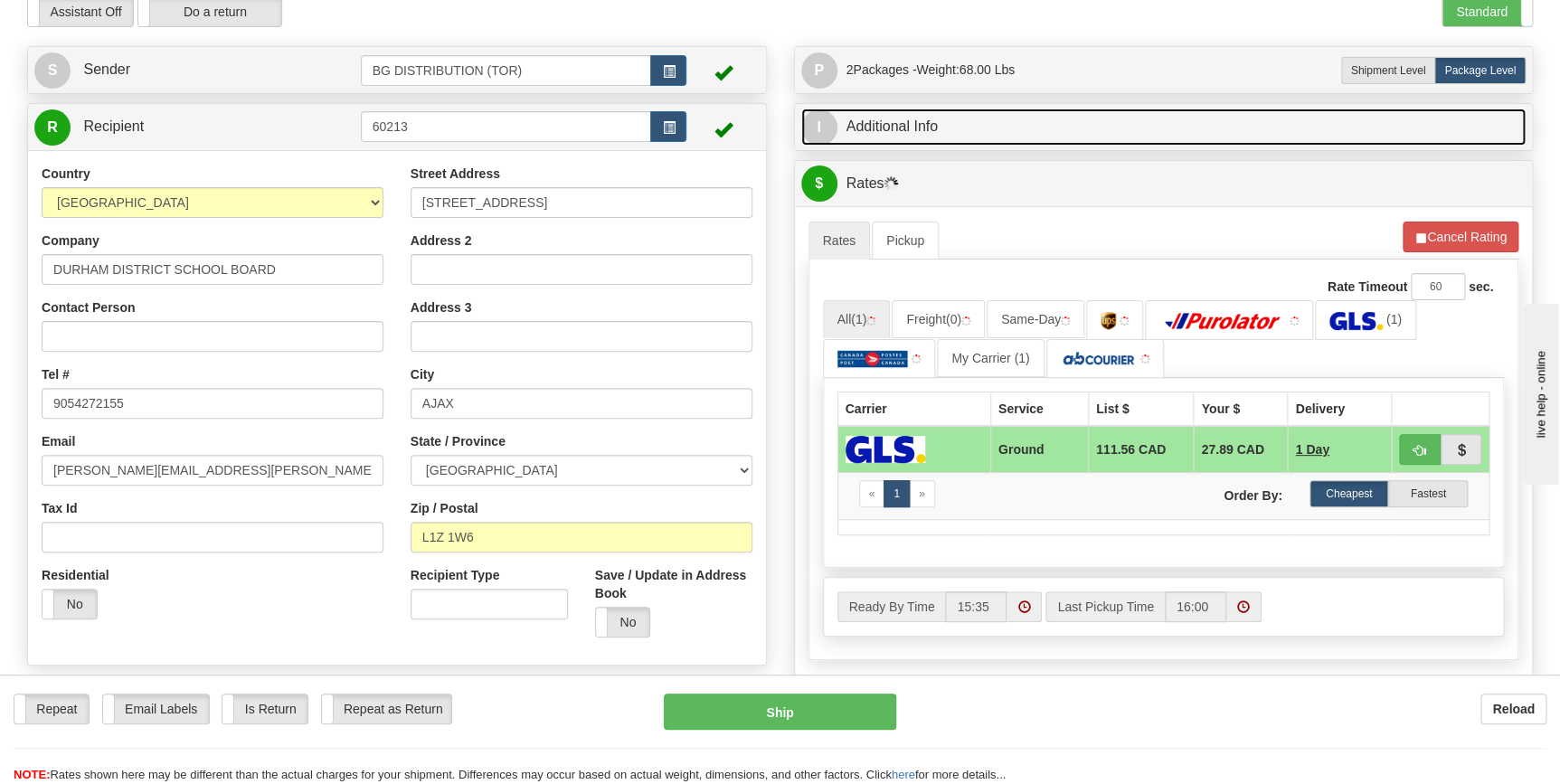
click at [1149, 128] on link "I Additional Info" at bounding box center [1164, 127] width 725 height 37
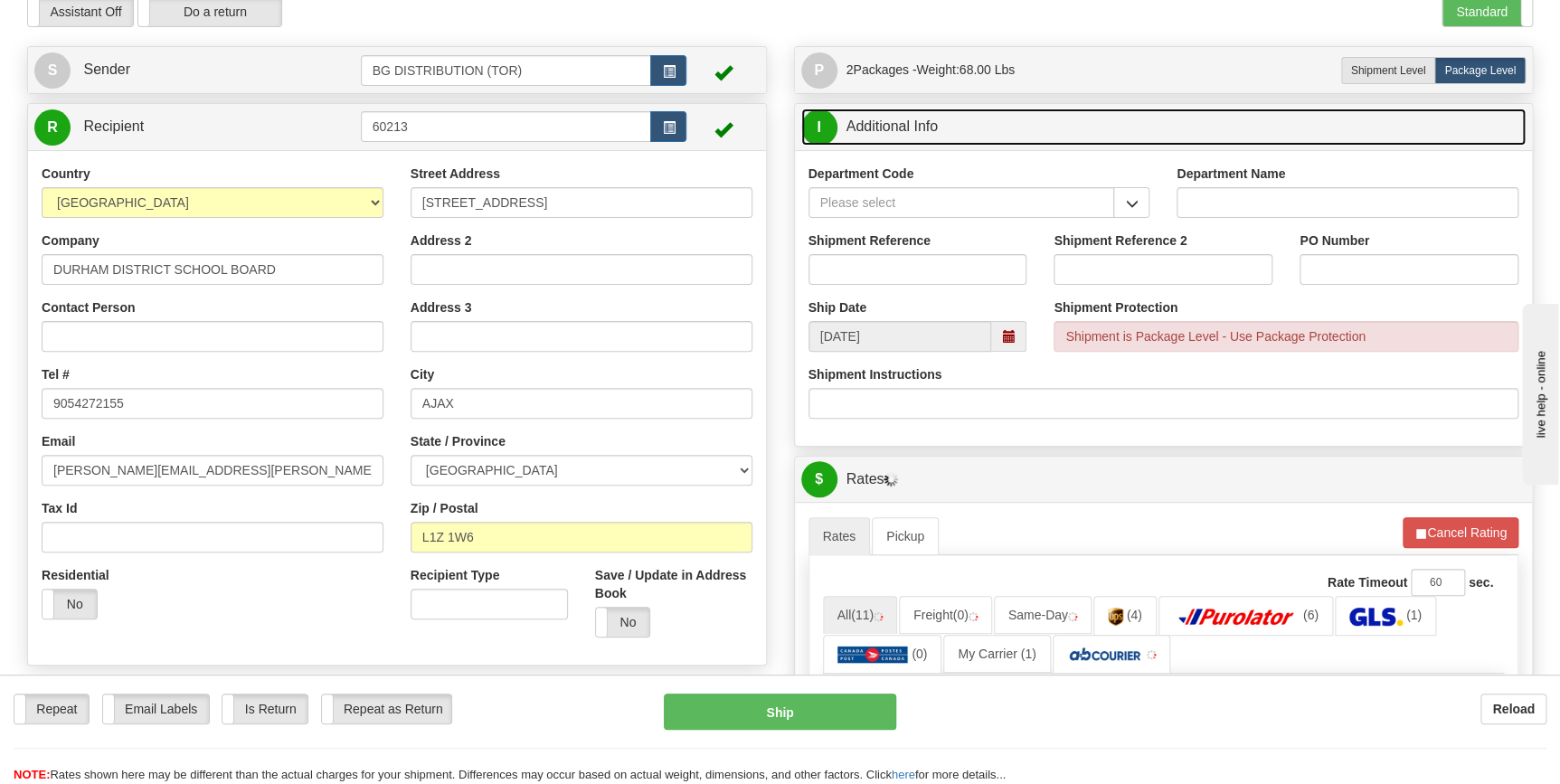
scroll to position [0, 0]
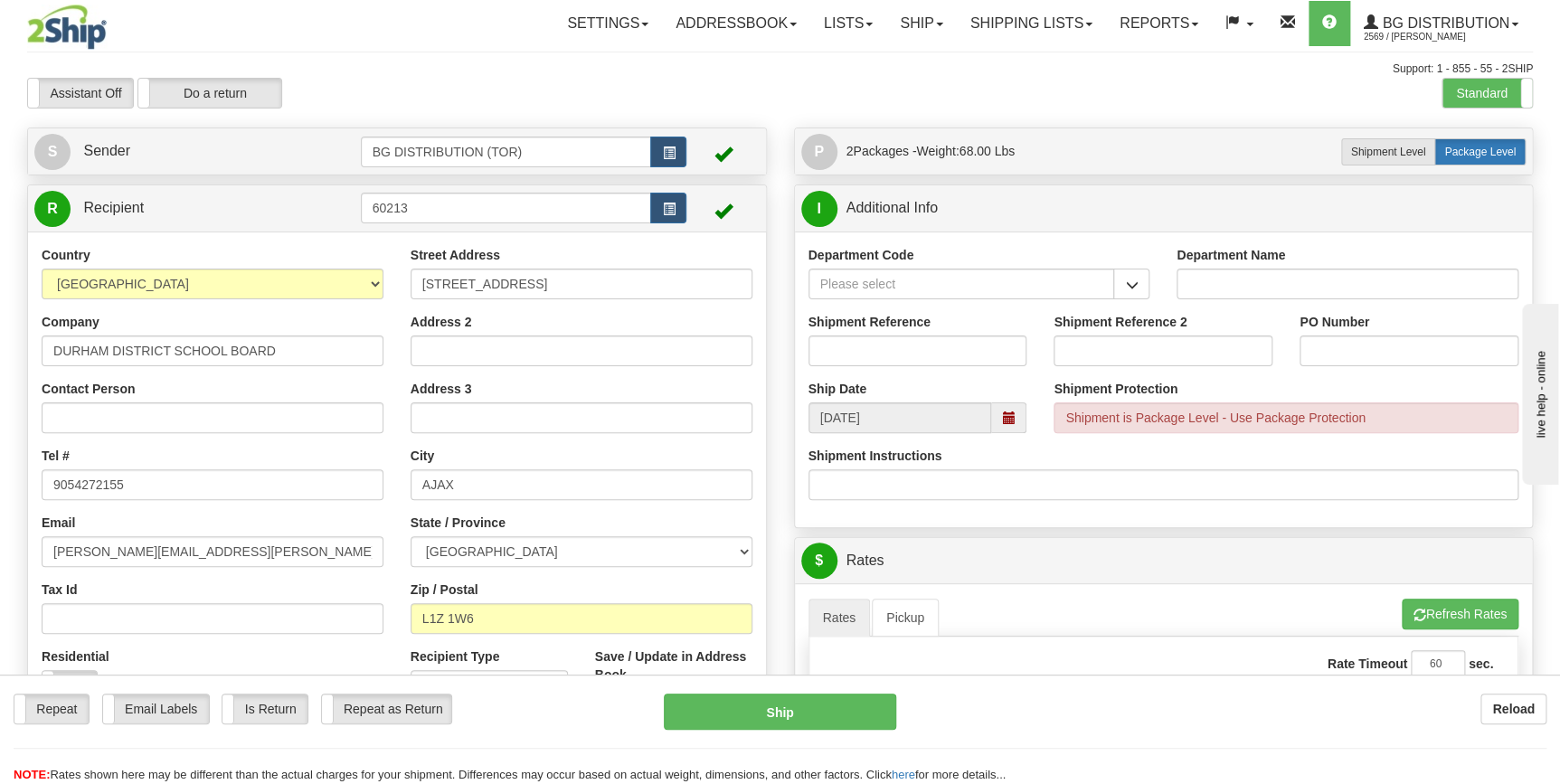
click at [1487, 151] on span "Package Level" at bounding box center [1480, 152] width 72 height 13
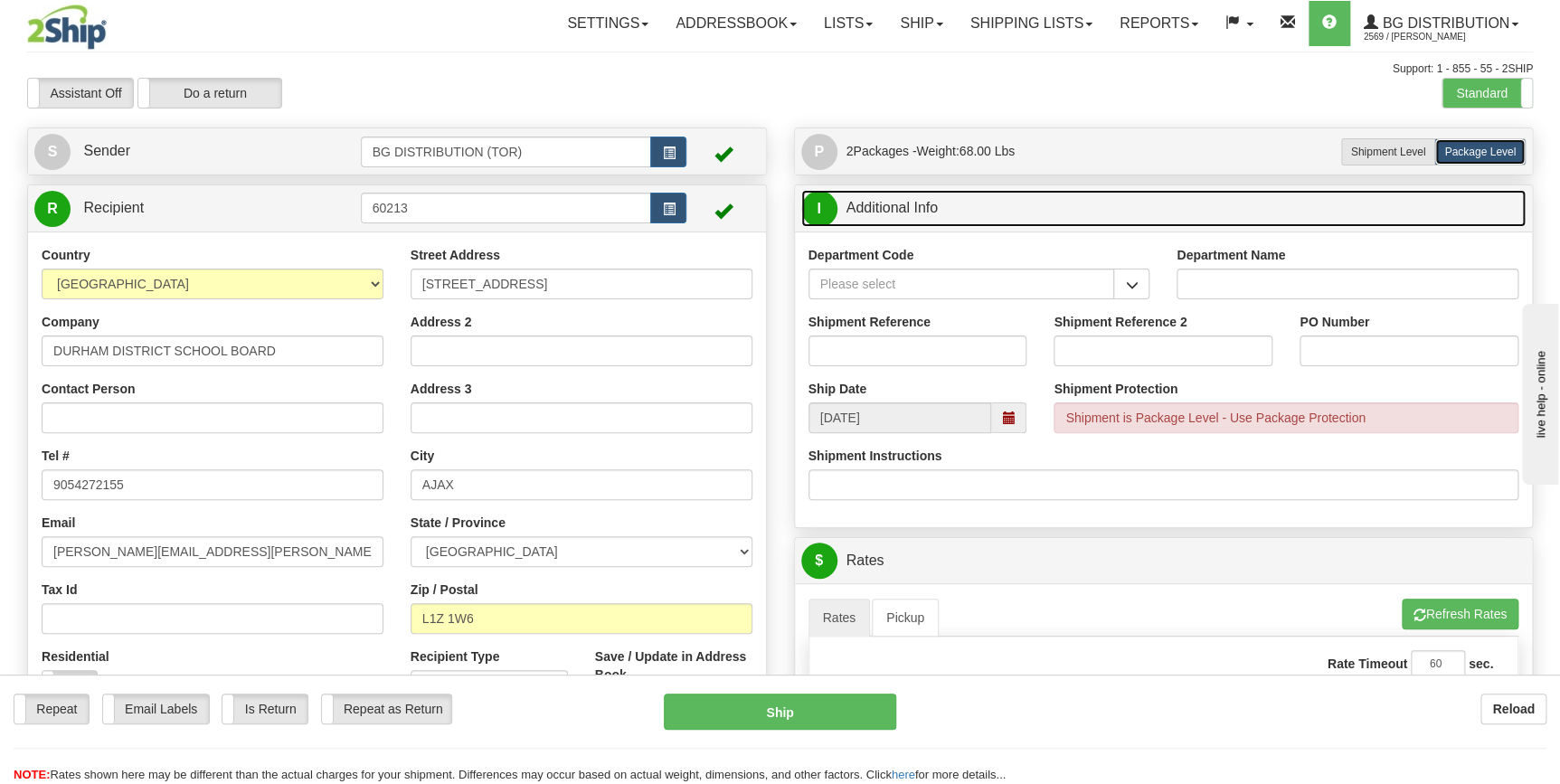
click at [1080, 208] on link "I Additional Info" at bounding box center [1164, 208] width 725 height 37
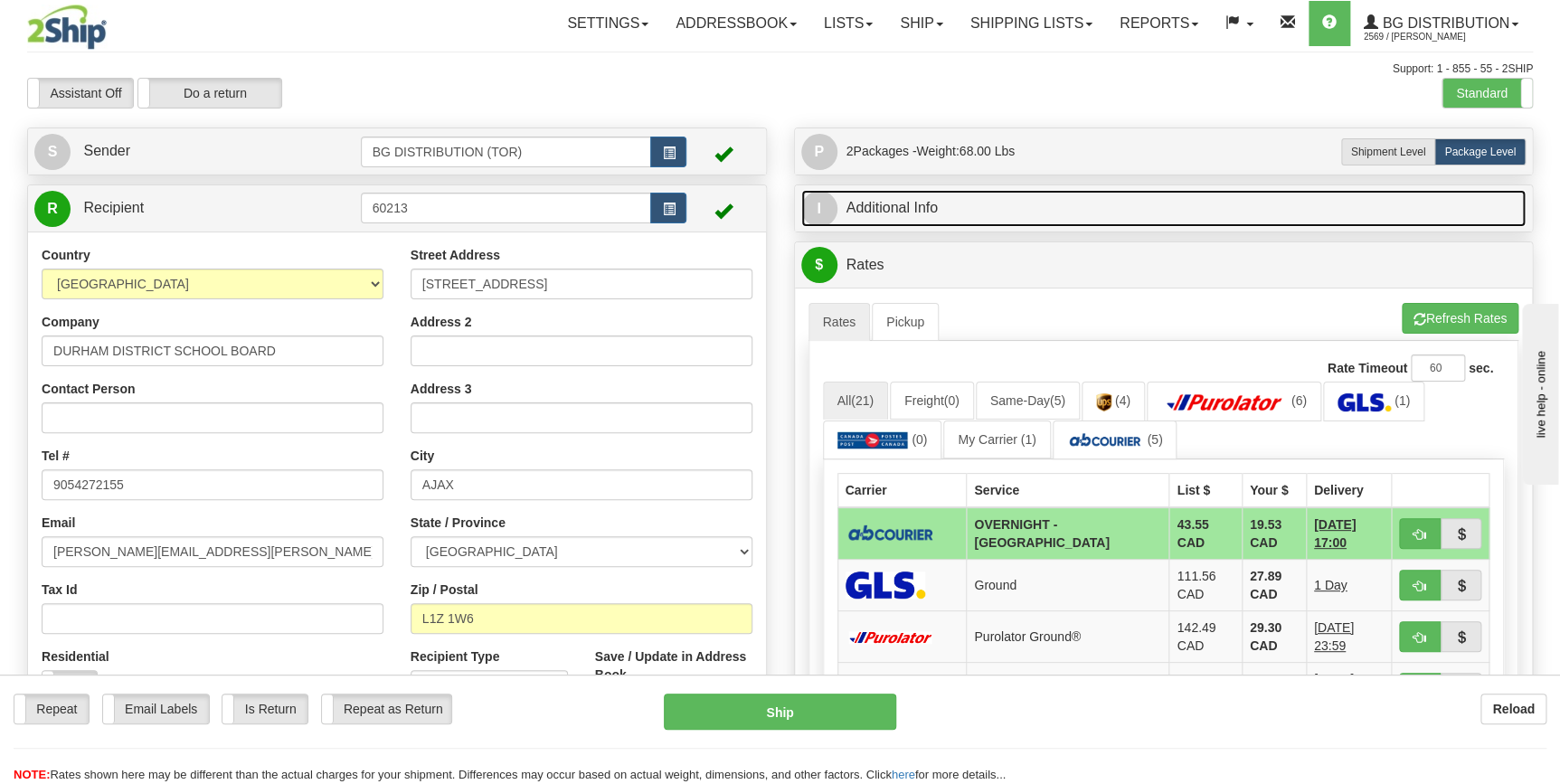
click at [1080, 208] on link "I Additional Info" at bounding box center [1164, 208] width 725 height 37
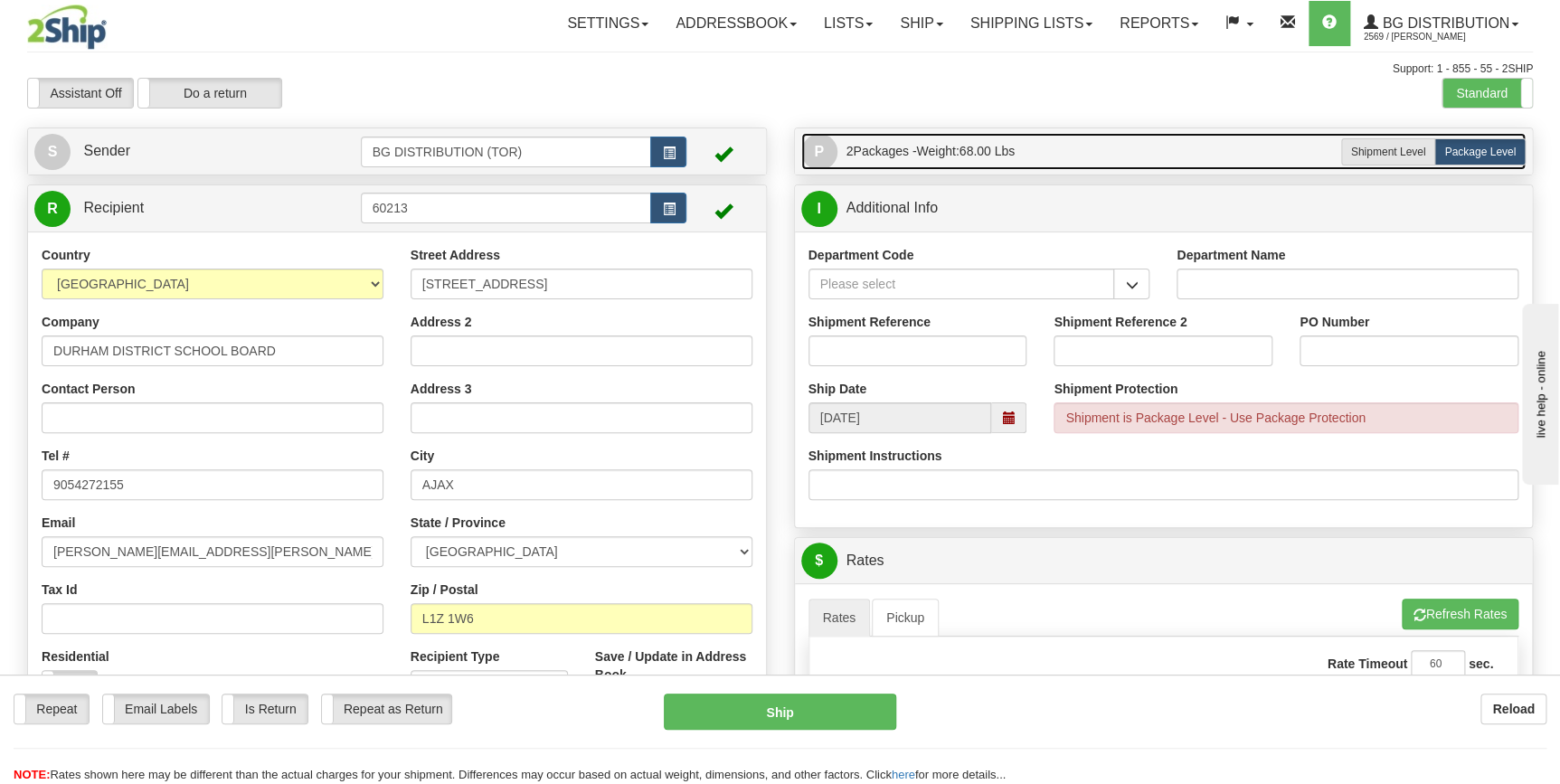
click at [1097, 155] on link "P Packages 2 Packages - Weight: 68.00 Lbs" at bounding box center [1164, 151] width 725 height 37
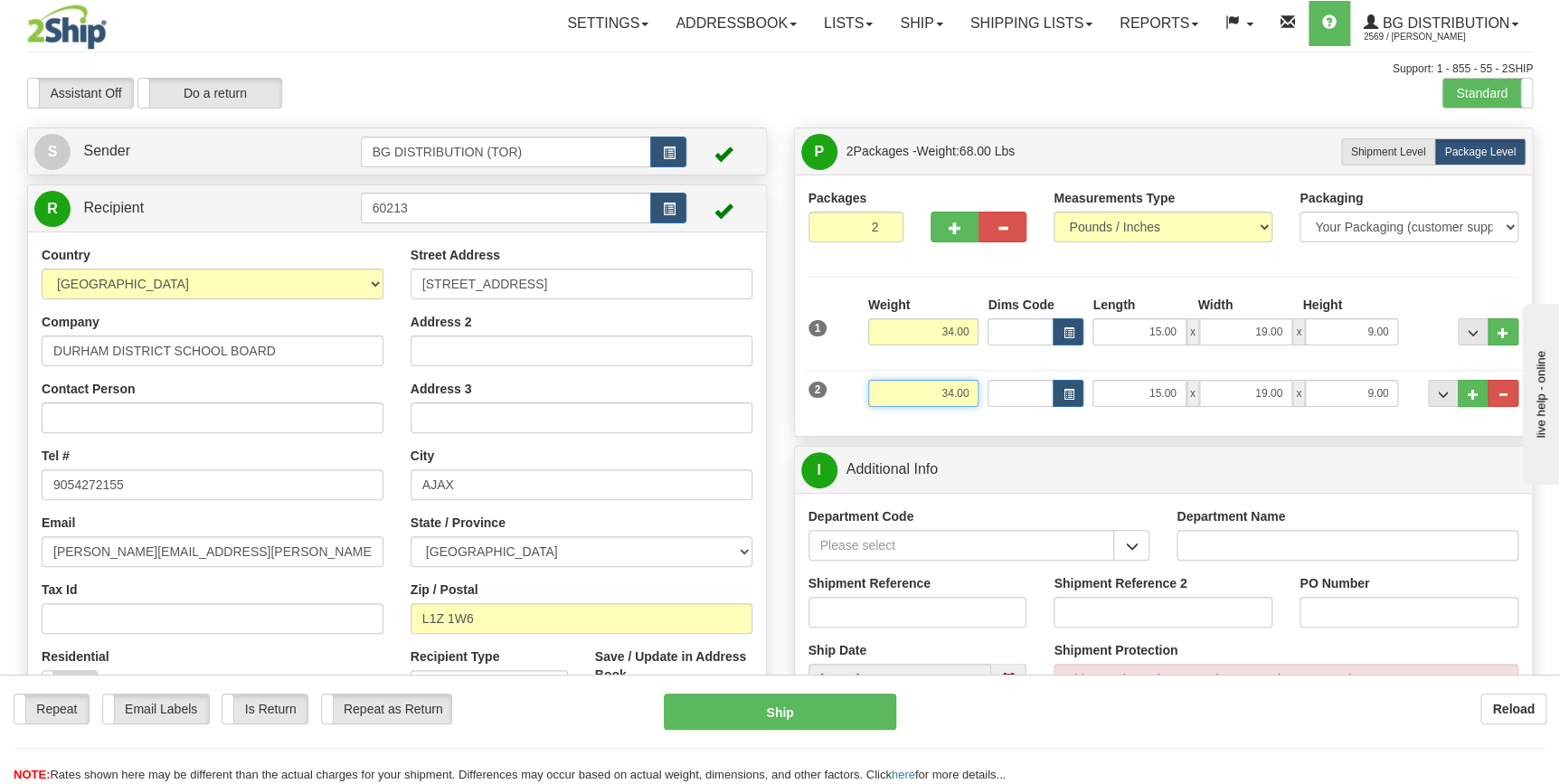
drag, startPoint x: 971, startPoint y: 394, endPoint x: 1014, endPoint y: 389, distance: 43.3
click at [1008, 394] on div "2 Weight 34.00 Dims Code Length Width Height" at bounding box center [1164, 391] width 720 height 61
type input "15.00"
type input "18.00"
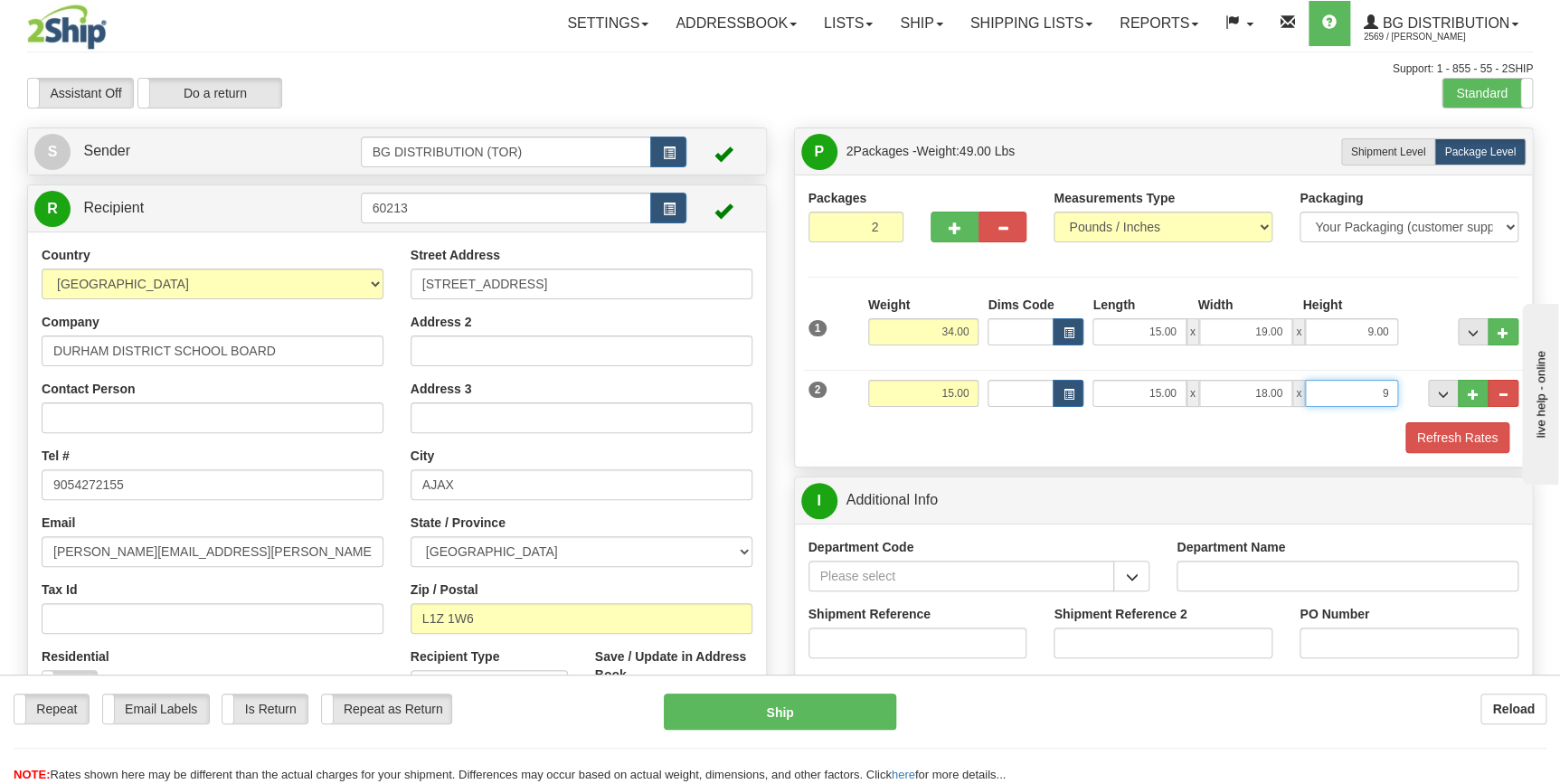
type input "9.00"
click at [1126, 585] on button "button" at bounding box center [1131, 576] width 36 height 30
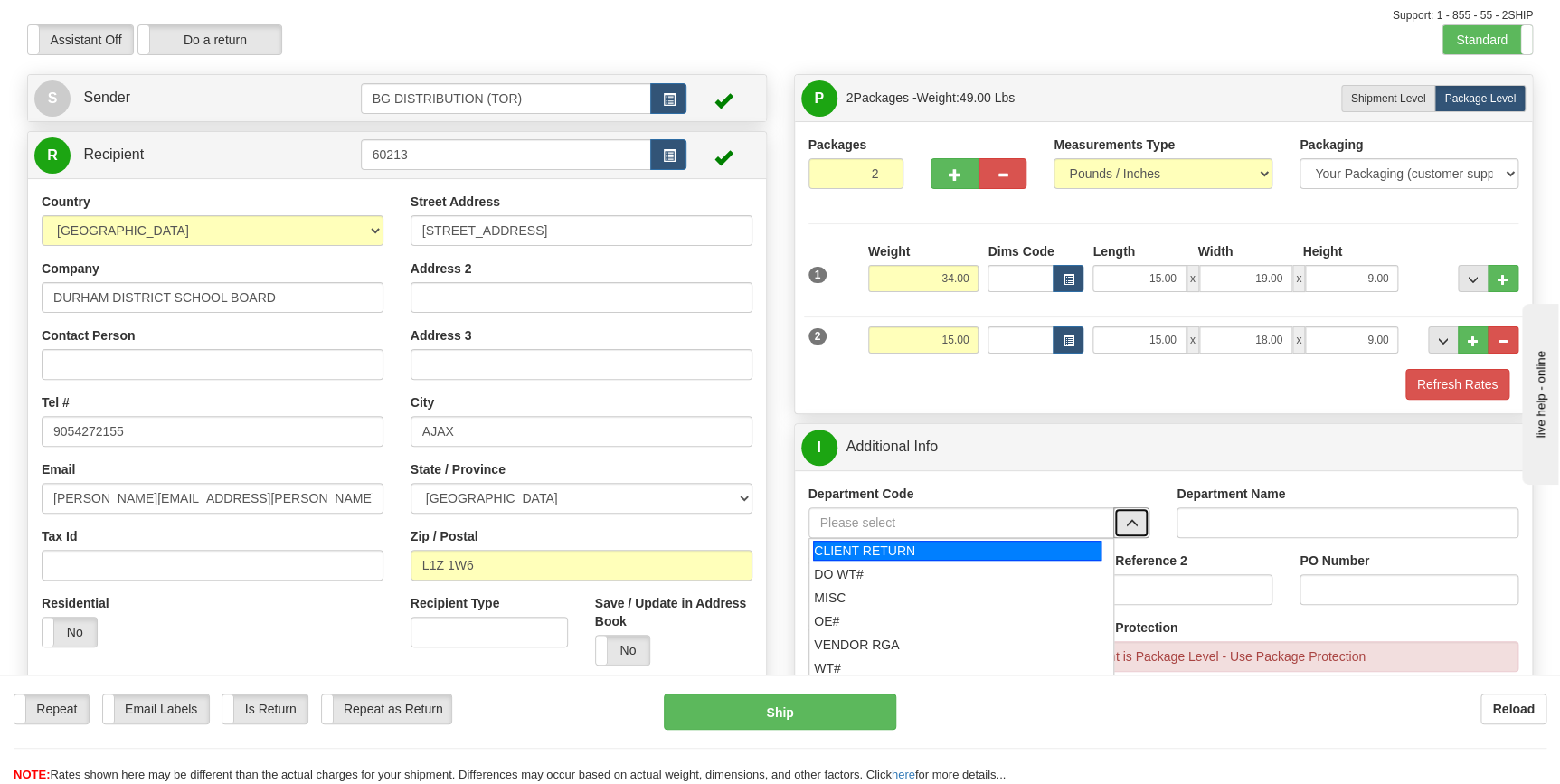
scroll to position [82, 0]
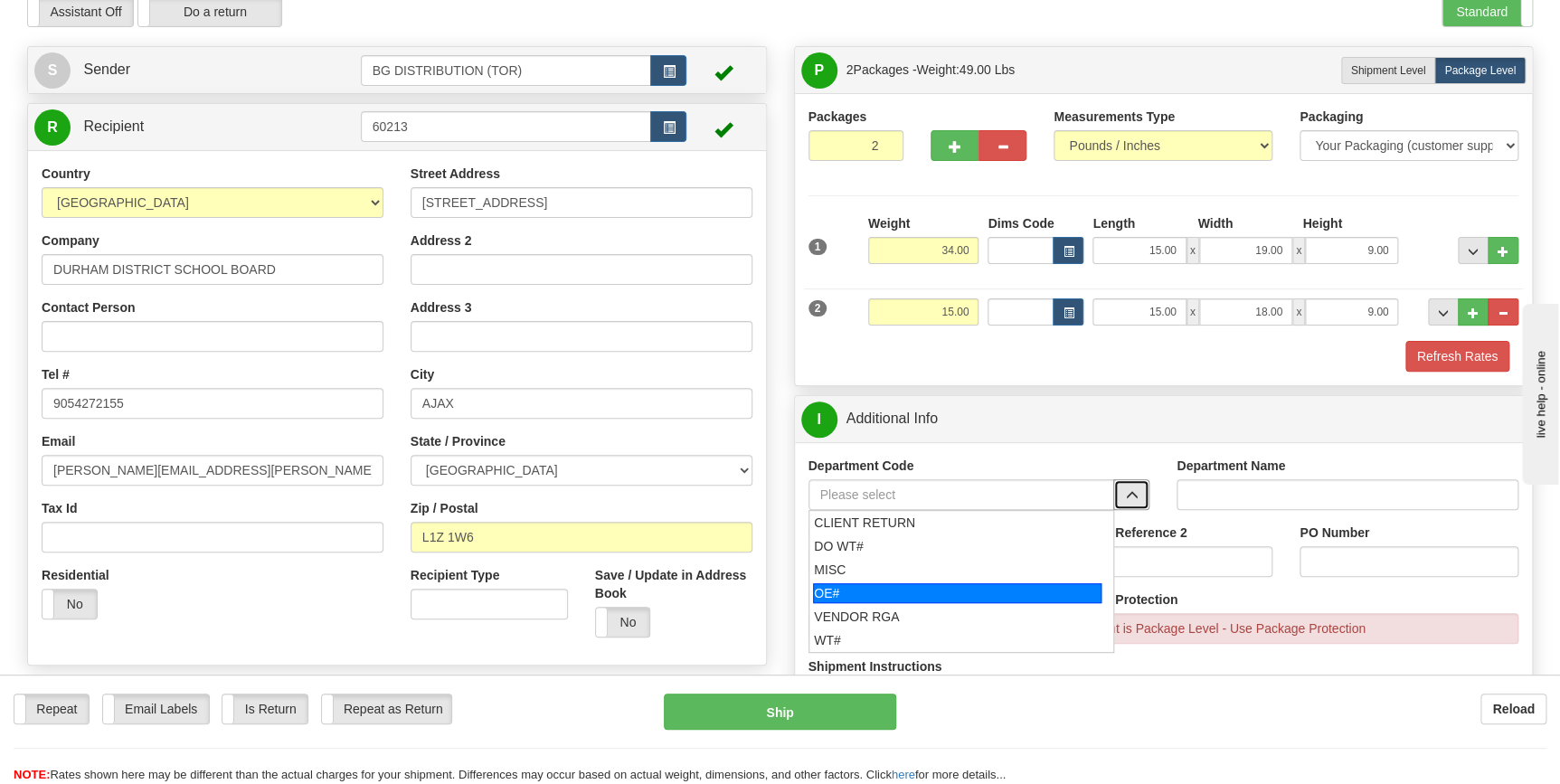
click at [861, 583] on div "OE#" at bounding box center [958, 593] width 288 height 20
type input "OE#"
type input "ORDERS"
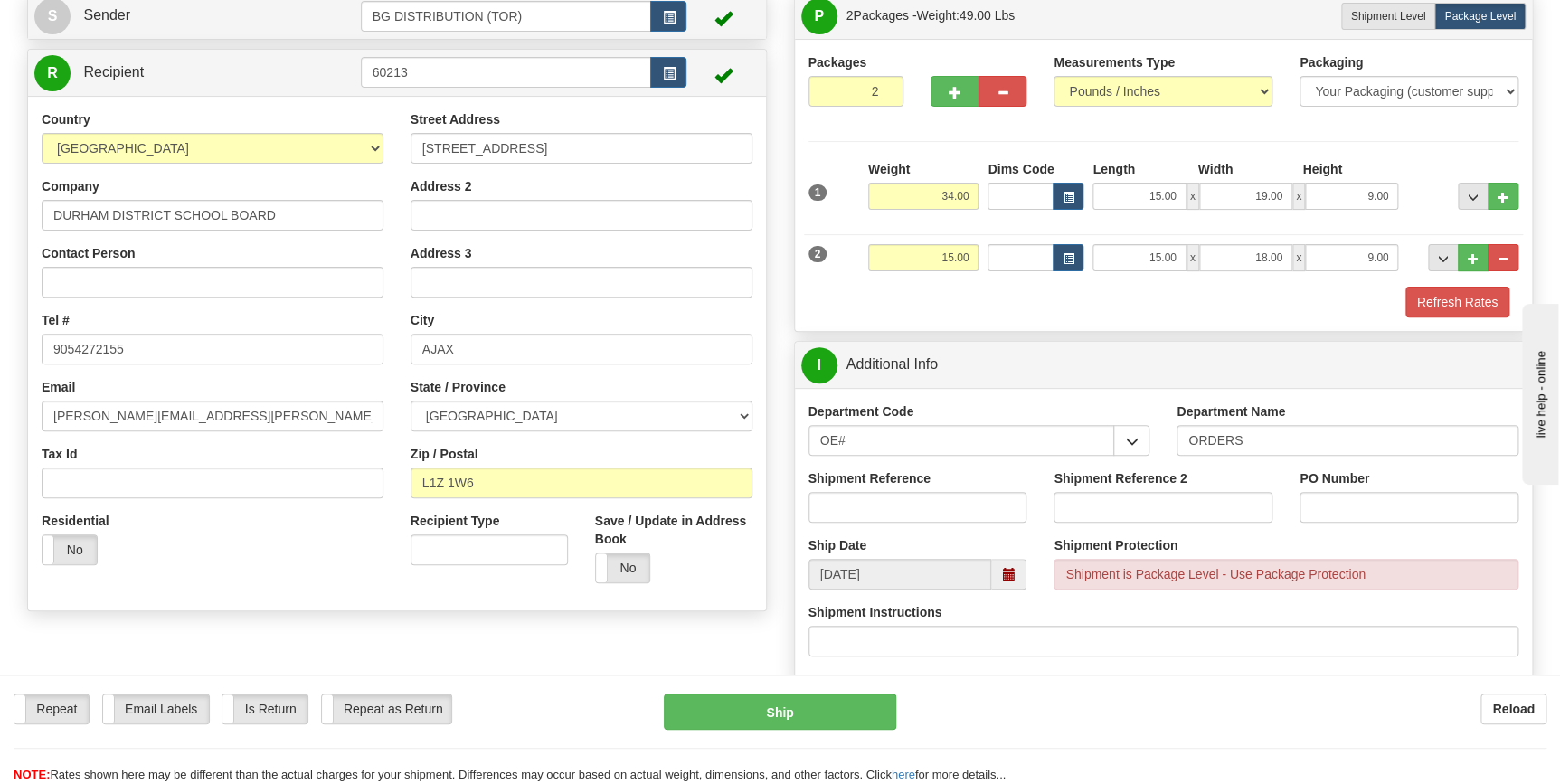
scroll to position [163, 0]
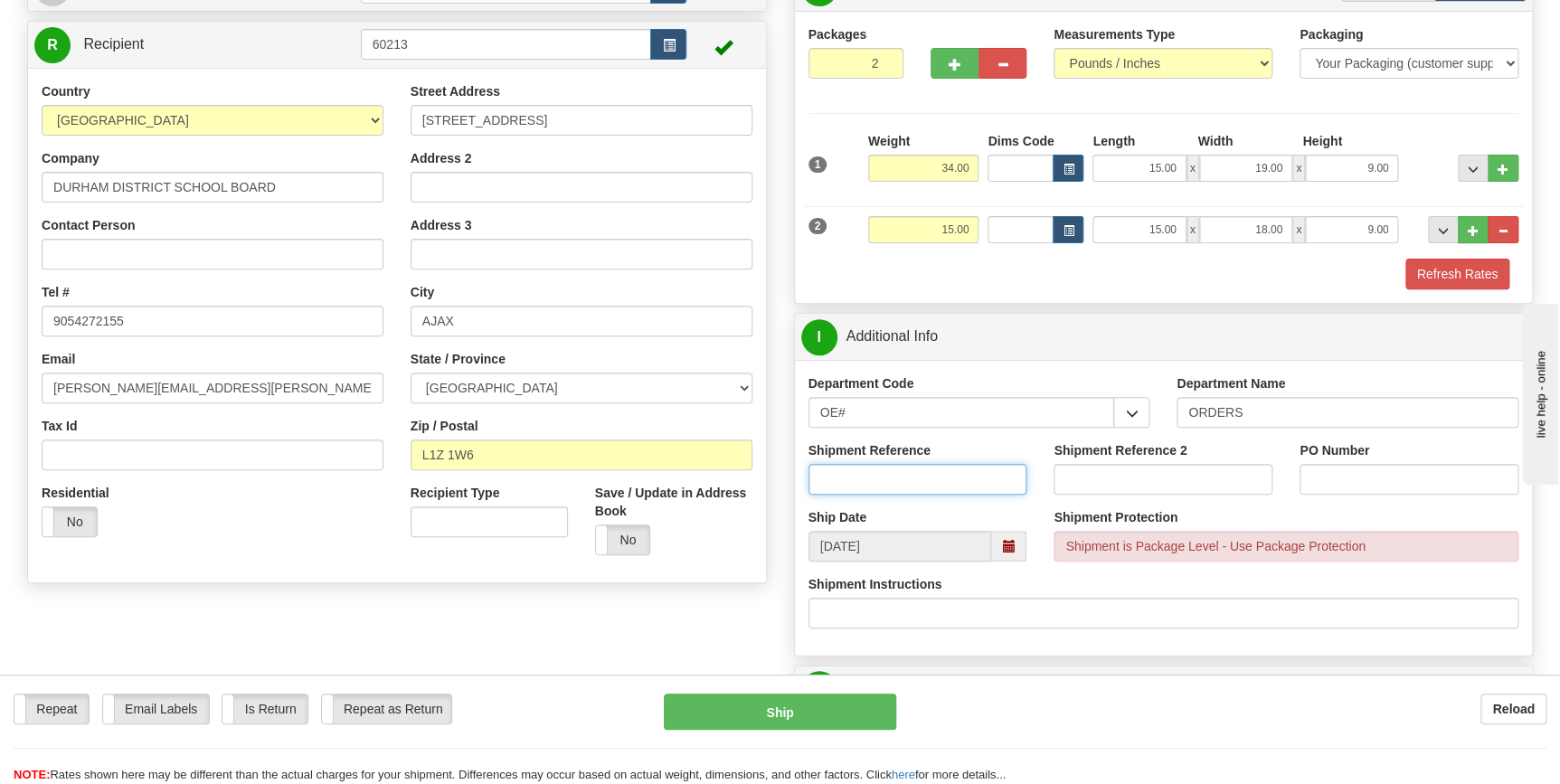
click at [885, 472] on input "Shipment Reference" at bounding box center [918, 478] width 219 height 30
type input "70181057-00"
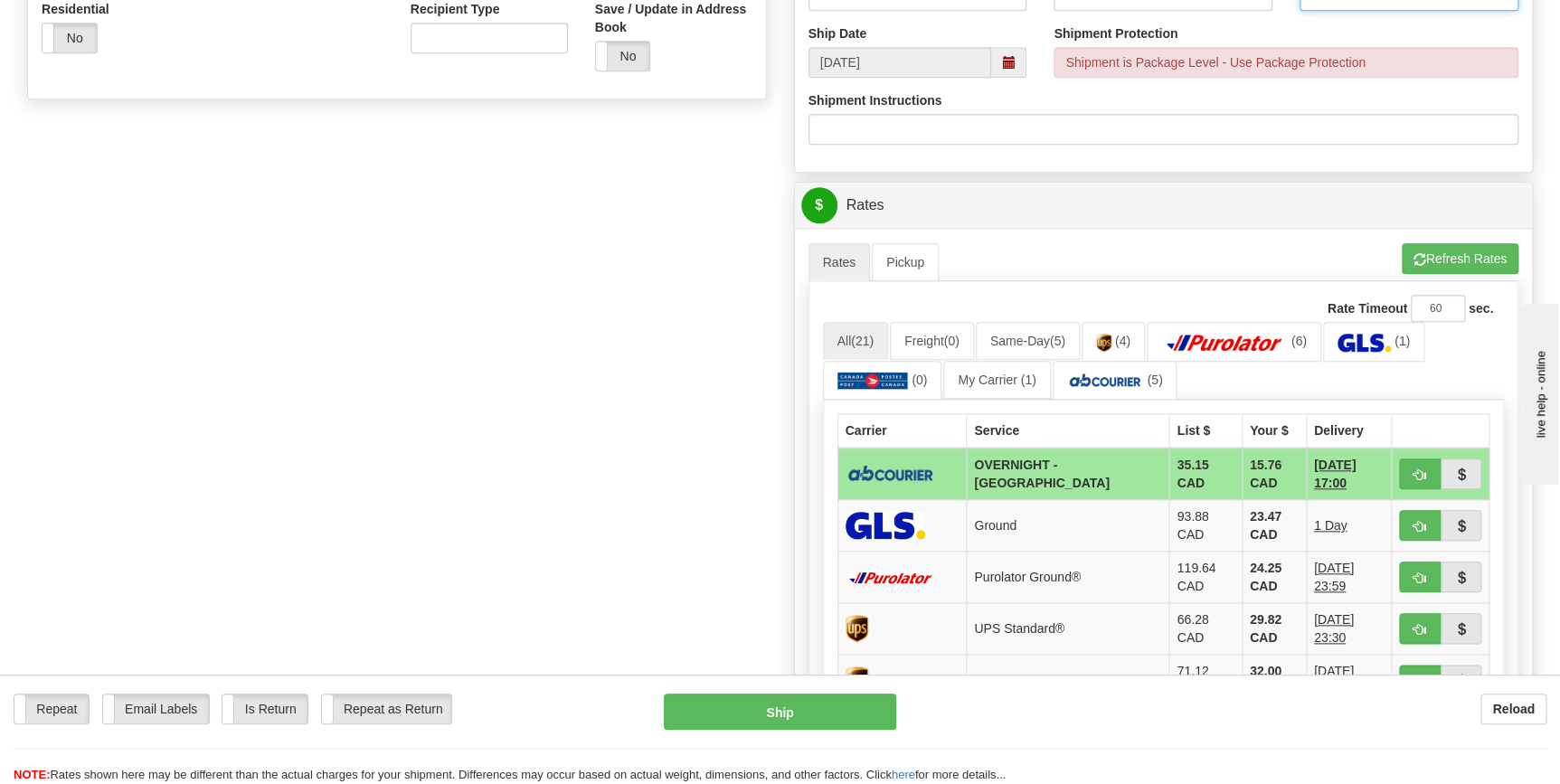
scroll to position [657, 0]
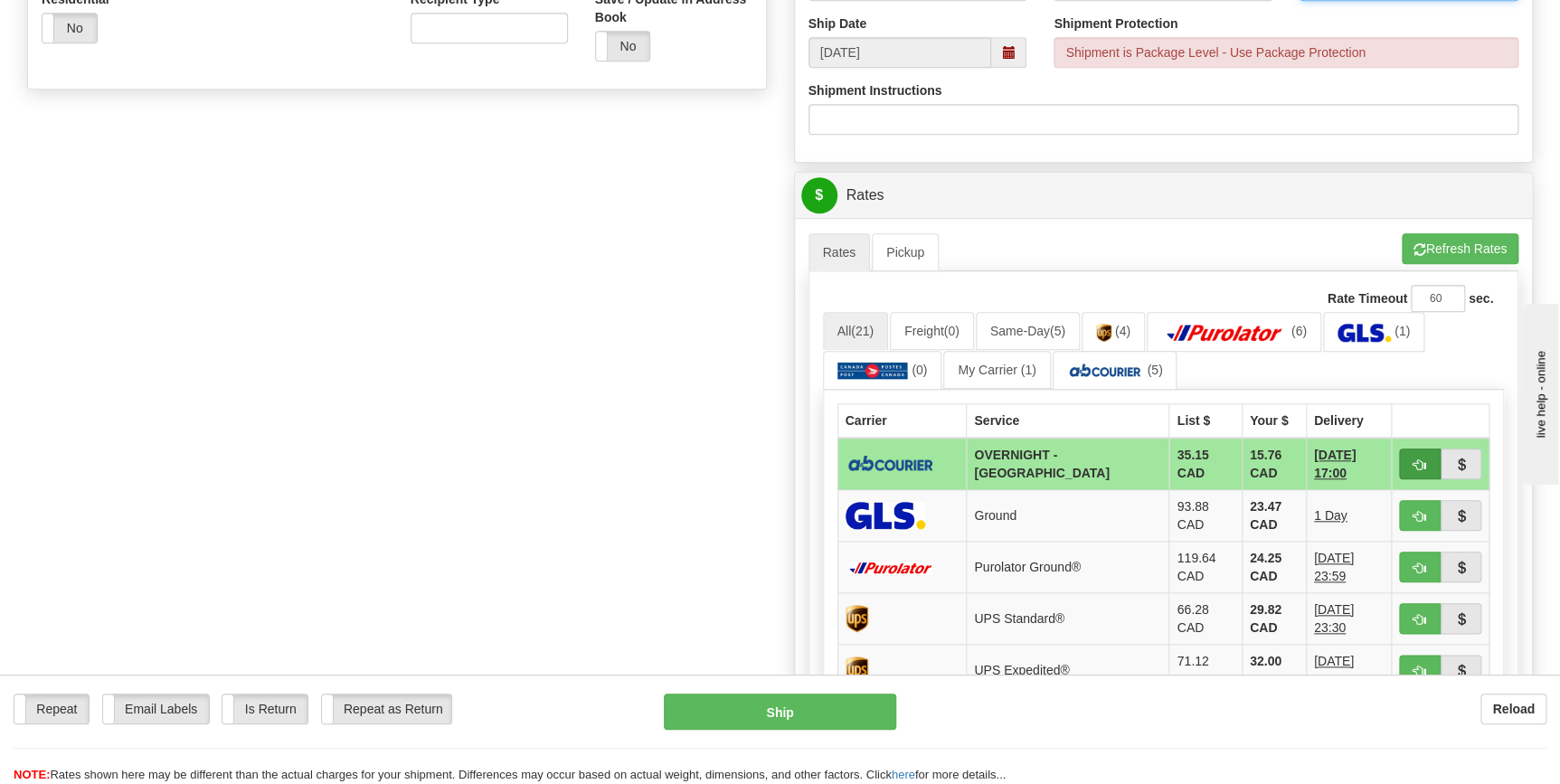
type input "2525-0091041"
click at [1420, 468] on span "button" at bounding box center [1420, 465] width 13 height 12
type input "4"
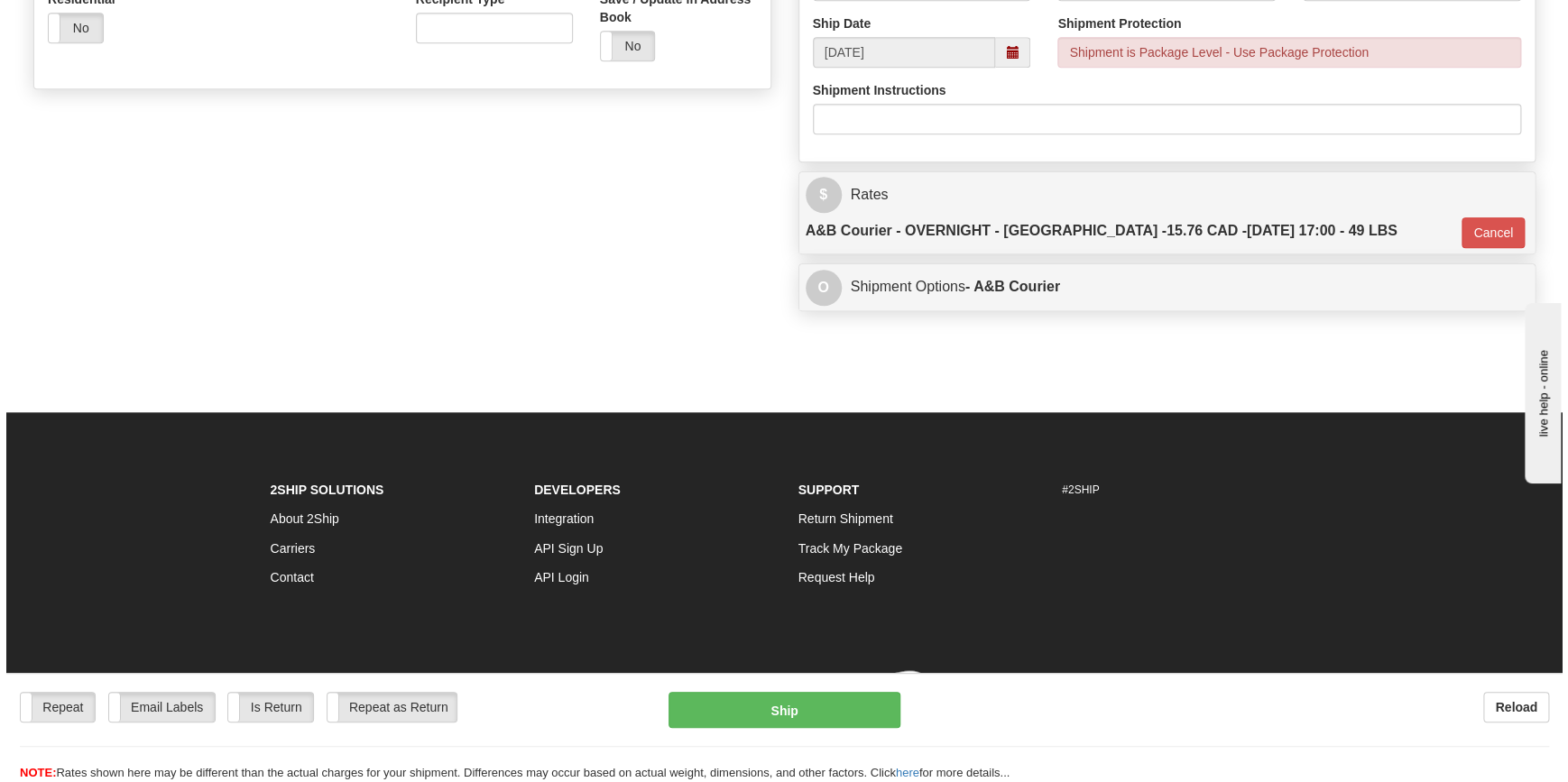
scroll to position [647, 0]
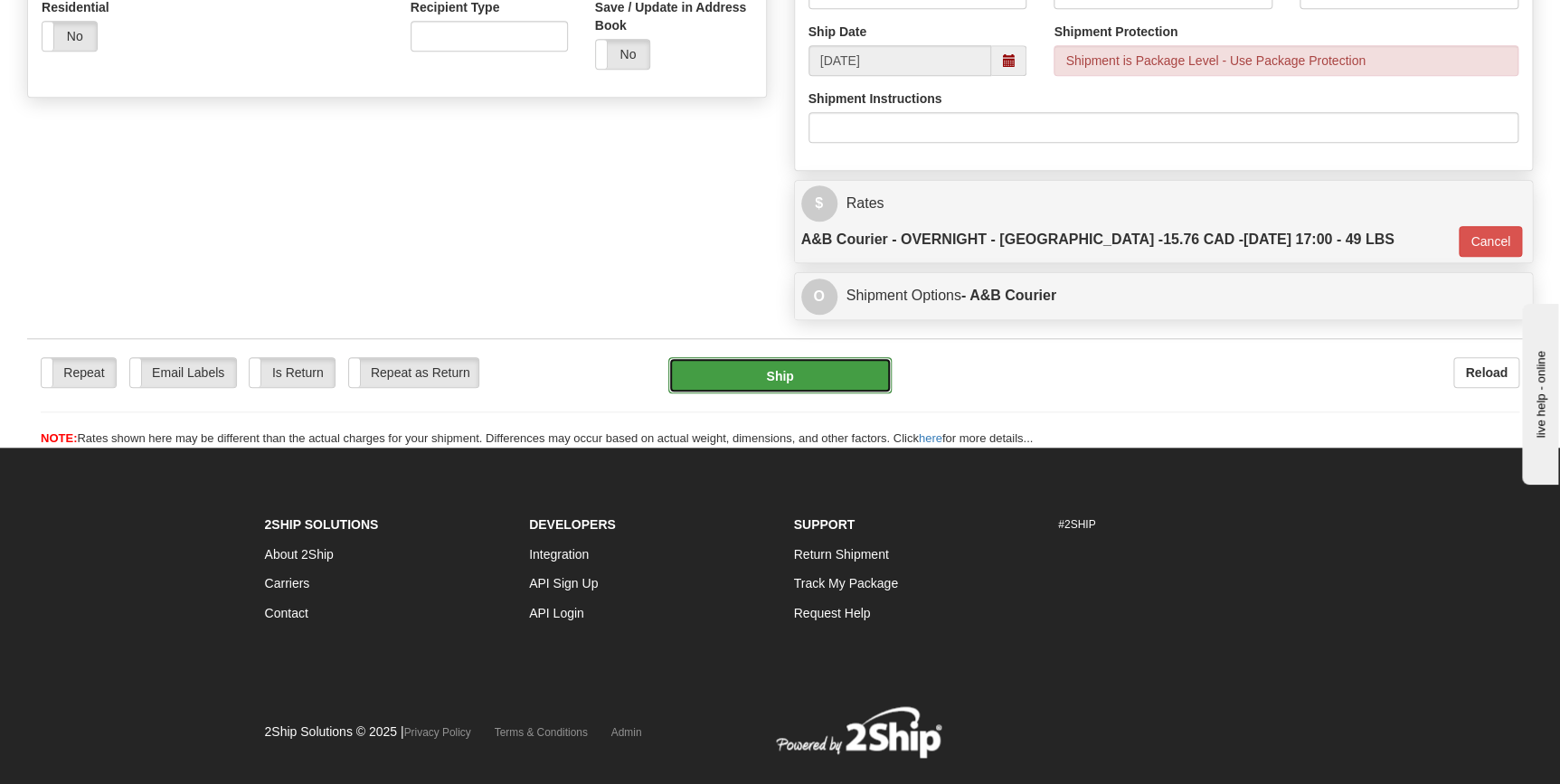
click at [805, 357] on button "Ship" at bounding box center [780, 375] width 223 height 36
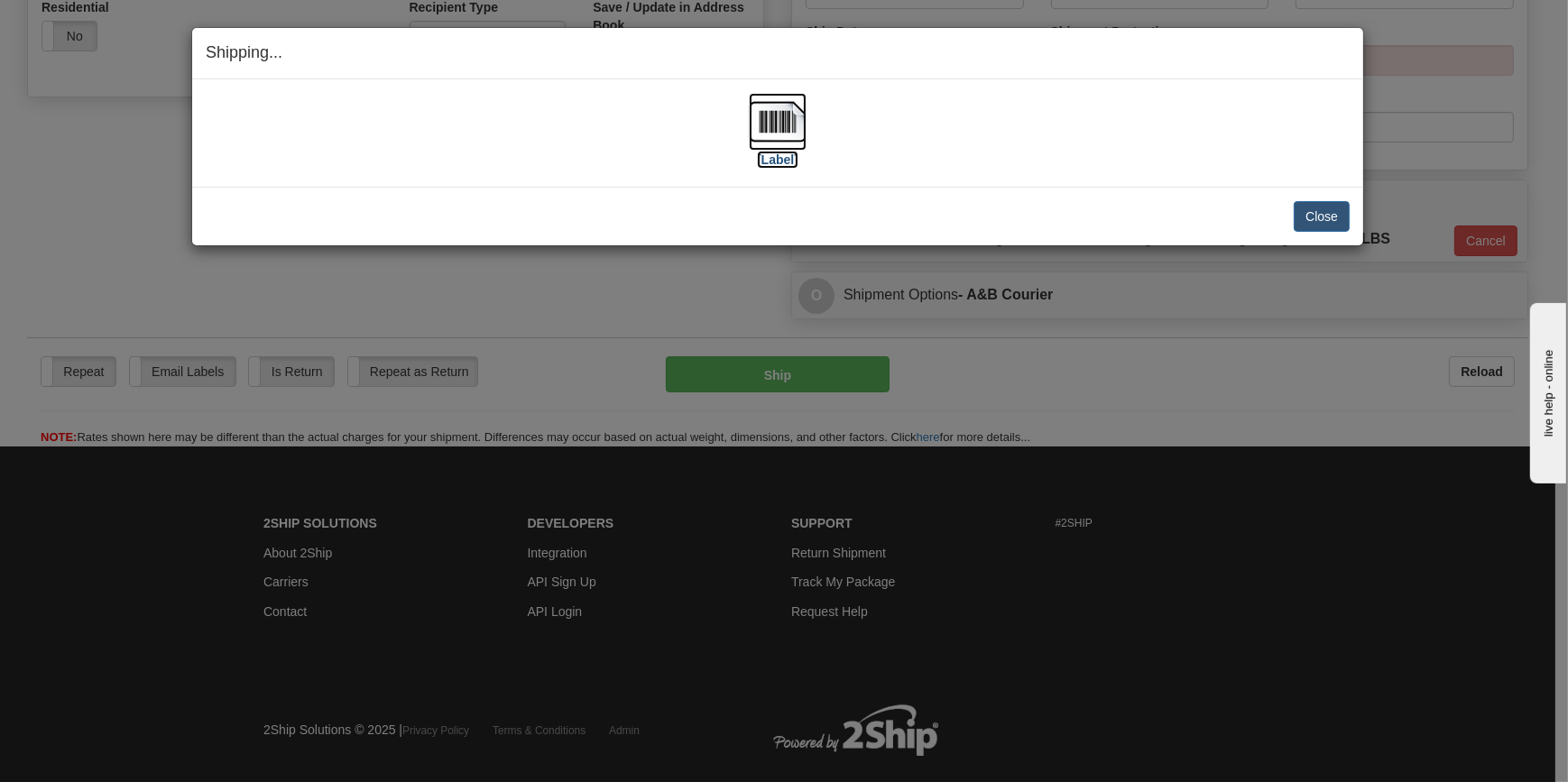
click at [774, 147] on img at bounding box center [778, 121] width 58 height 58
